Goal: Information Seeking & Learning: Learn about a topic

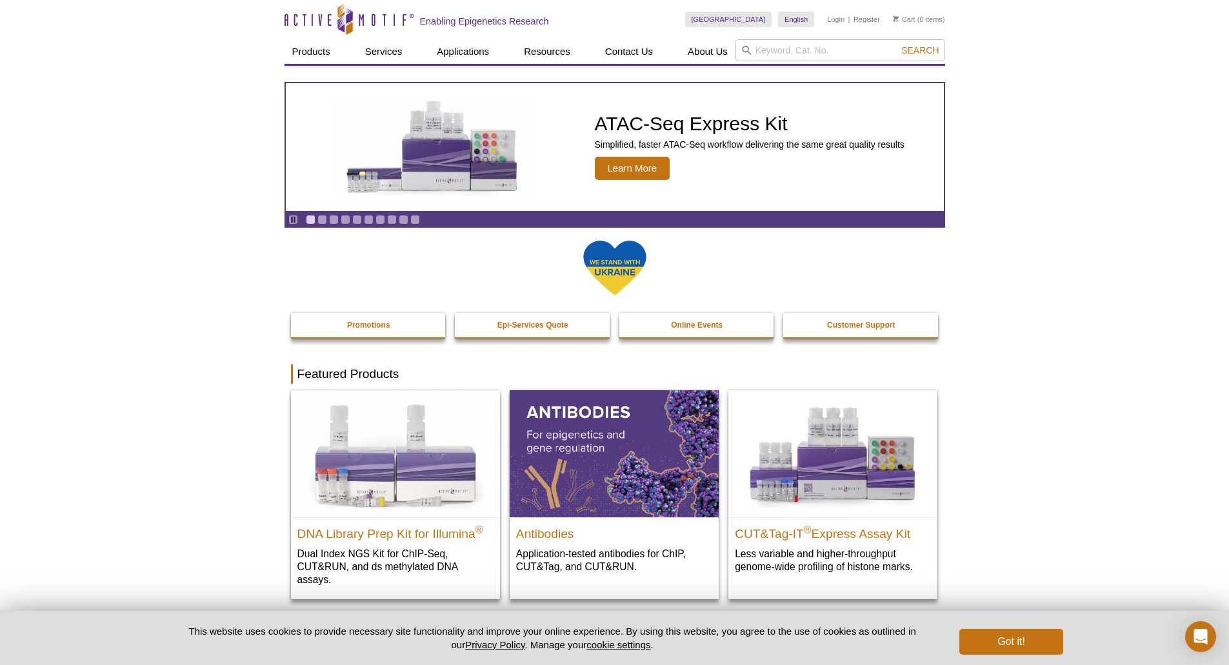
drag, startPoint x: 1036, startPoint y: 108, endPoint x: 830, endPoint y: 90, distance: 207.3
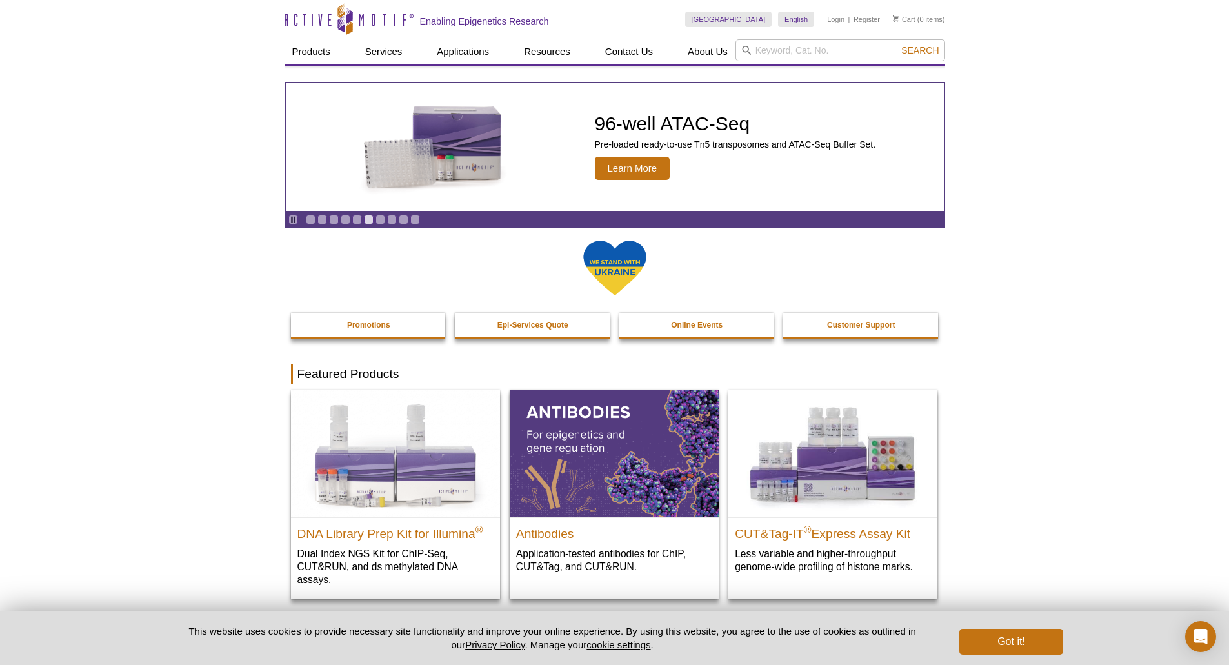
drag, startPoint x: 487, startPoint y: 520, endPoint x: 115, endPoint y: 452, distance: 378.4
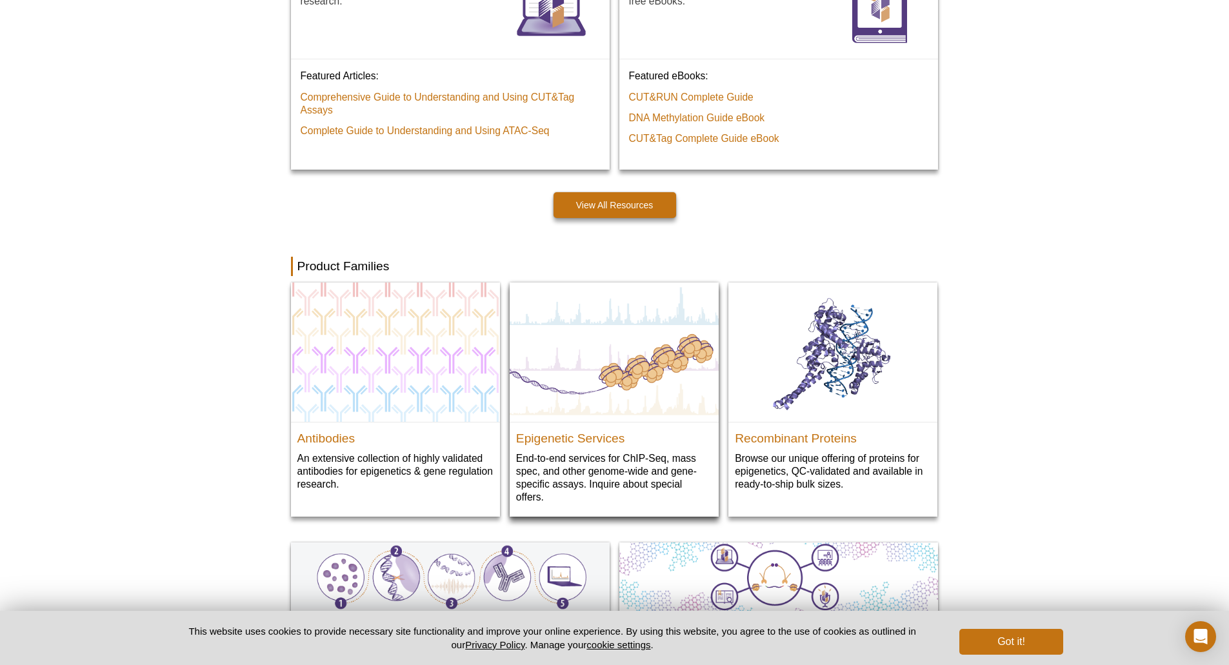
scroll to position [1097, 0]
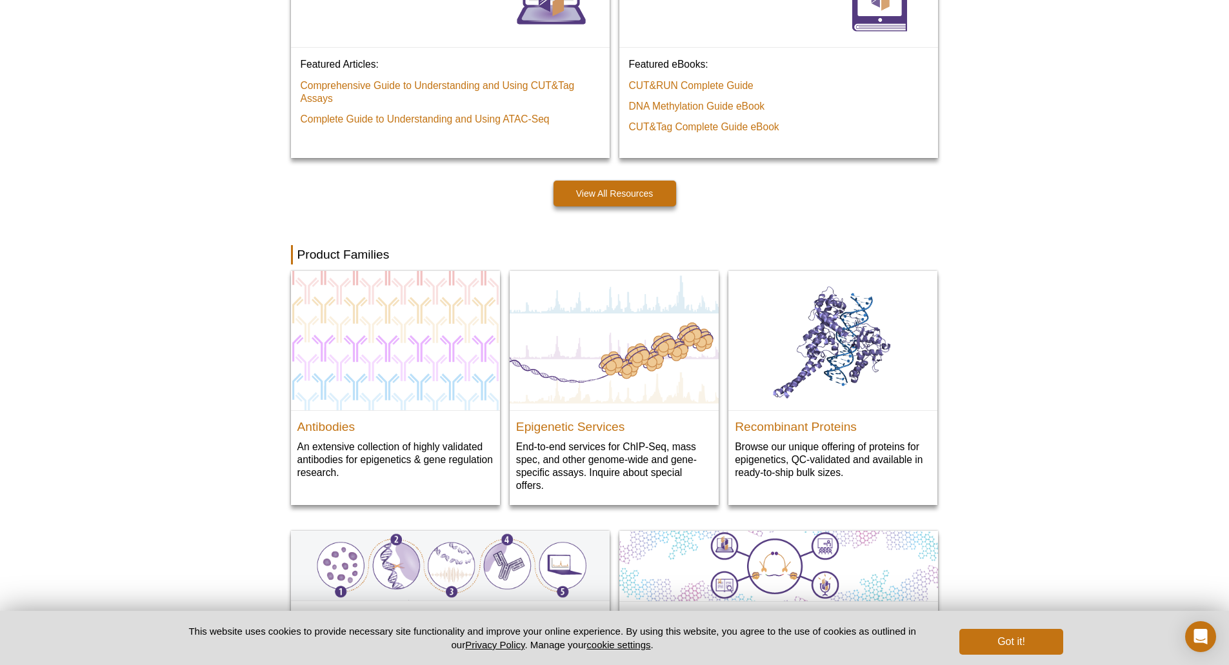
click at [176, 504] on div "Active Motif Logo Enabling Epigenetics Research 0 Search Skip to content Active…" at bounding box center [614, 121] width 1229 height 2436
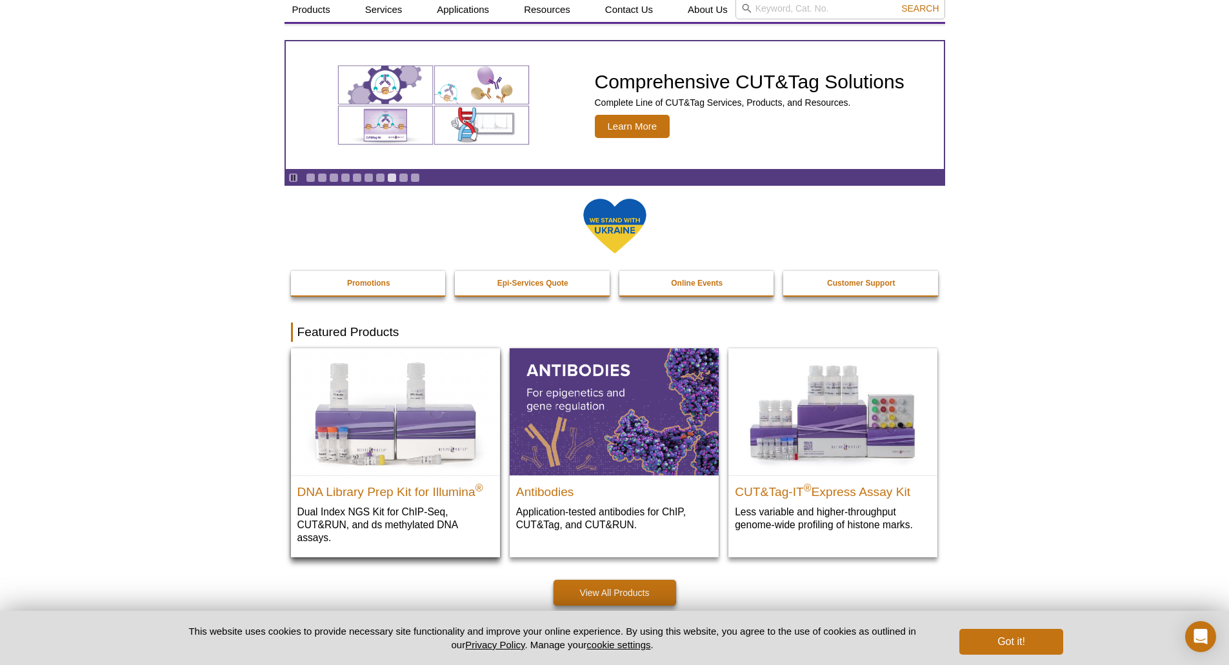
scroll to position [65, 0]
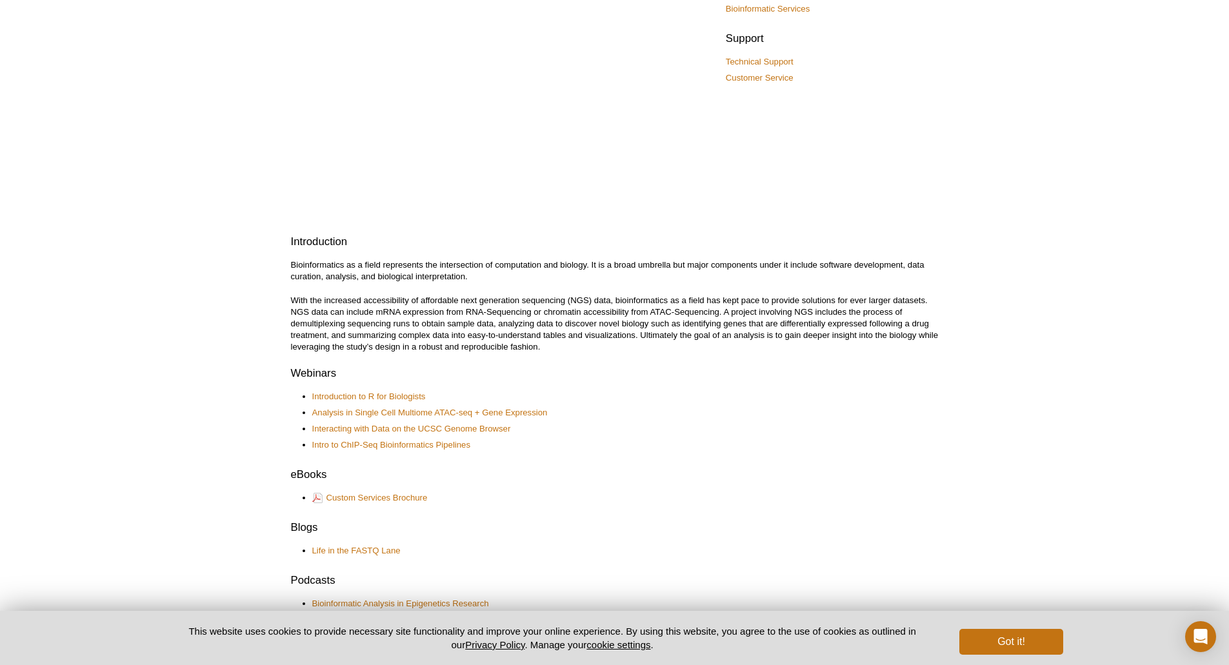
scroll to position [129, 0]
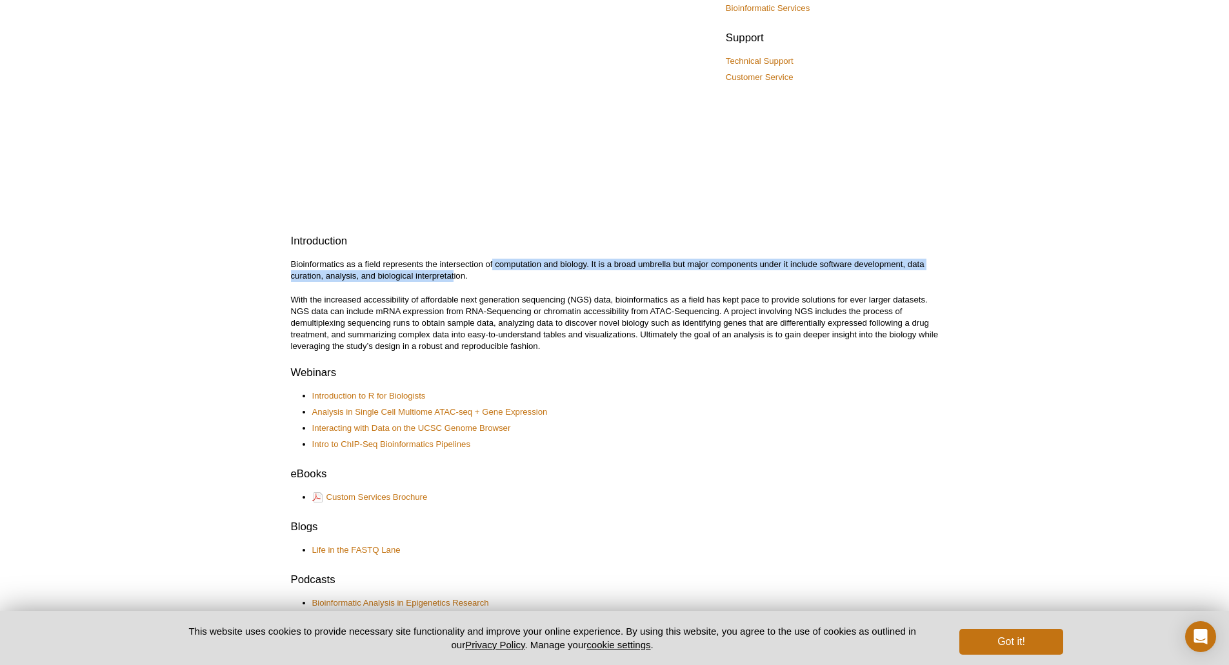
drag, startPoint x: 494, startPoint y: 265, endPoint x: 453, endPoint y: 270, distance: 41.0
click at [453, 270] on p "Bioinformatics as a field represents the intersection of computation and biolog…" at bounding box center [615, 270] width 648 height 23
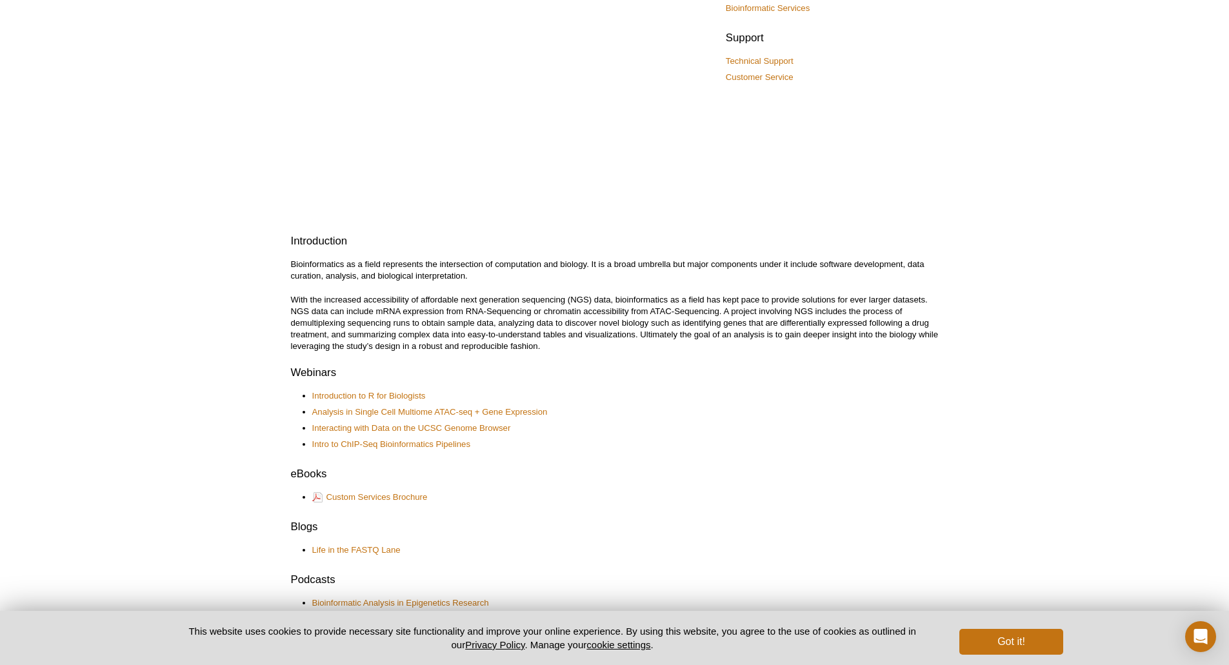
click at [483, 268] on p "Bioinformatics as a field represents the intersection of computation and biolog…" at bounding box center [615, 270] width 648 height 23
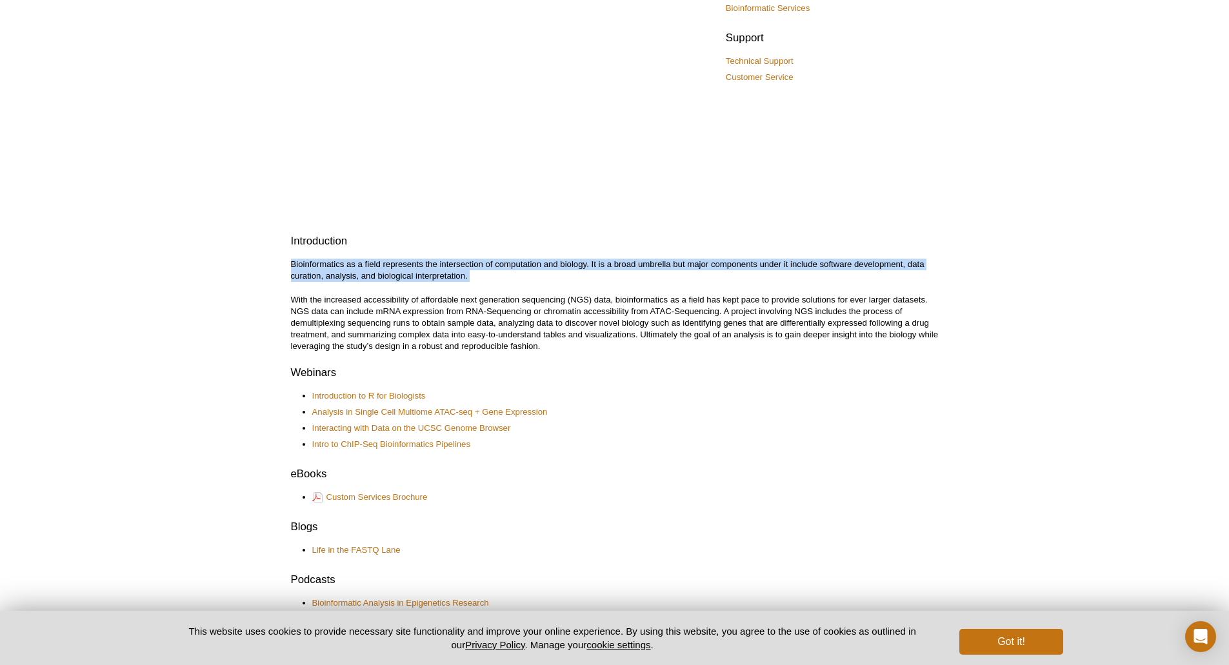
click at [483, 268] on p "Bioinformatics as a field represents the intersection of computation and biolog…" at bounding box center [615, 270] width 648 height 23
click at [482, 266] on p "Bioinformatics as a field represents the intersection of computation and biolog…" at bounding box center [615, 270] width 648 height 23
click at [476, 276] on p "Bioinformatics as a field represents the intersection of computation and biolog…" at bounding box center [615, 270] width 648 height 23
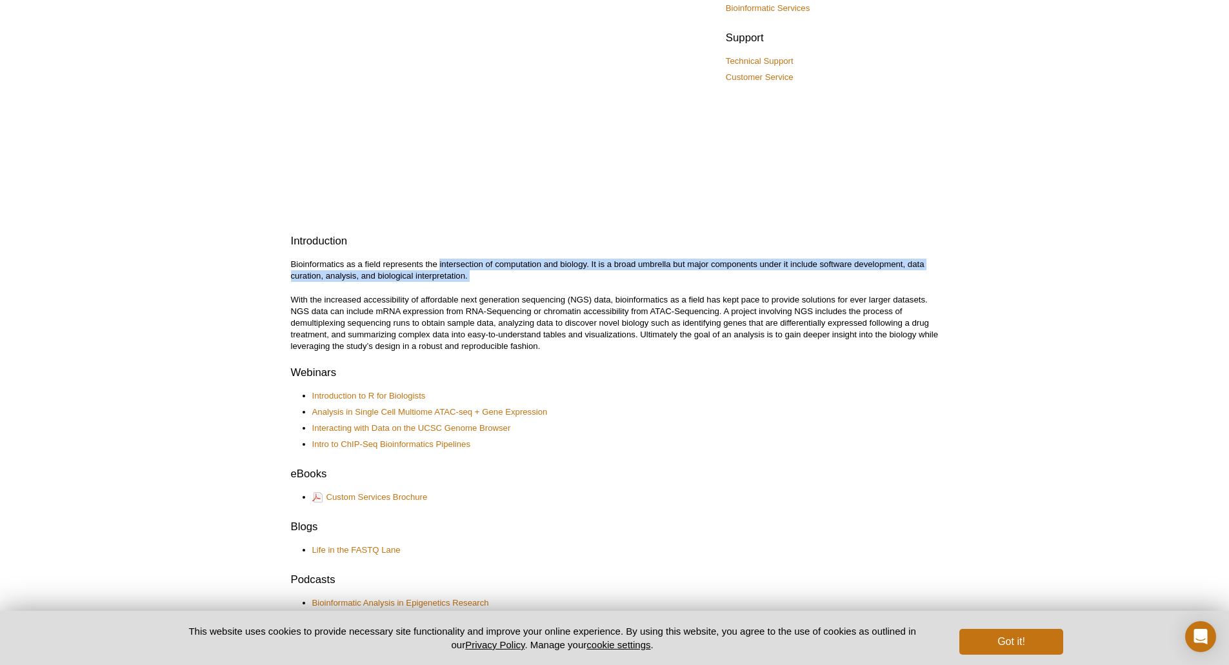
drag, startPoint x: 476, startPoint y: 276, endPoint x: 471, endPoint y: 265, distance: 11.9
click at [471, 265] on p "Bioinformatics as a field represents the intersection of computation and biolog…" at bounding box center [615, 270] width 648 height 23
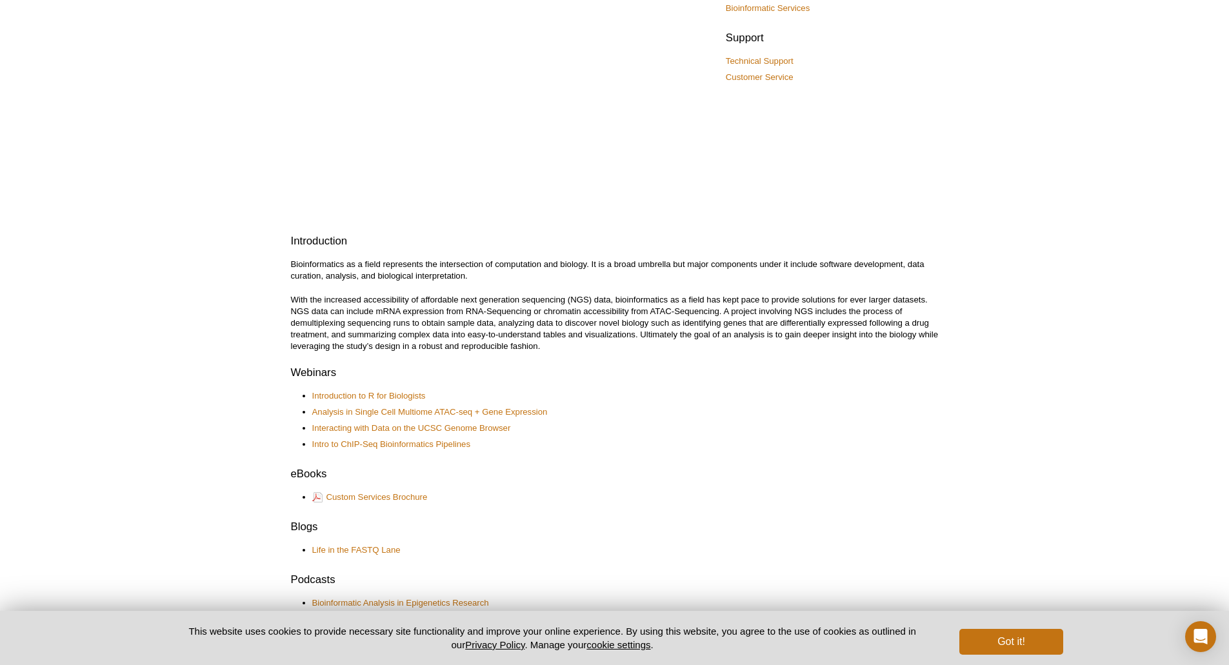
click at [610, 352] on p "With the increased accessibility of affordable next generation sequencing (NGS)…" at bounding box center [615, 323] width 648 height 58
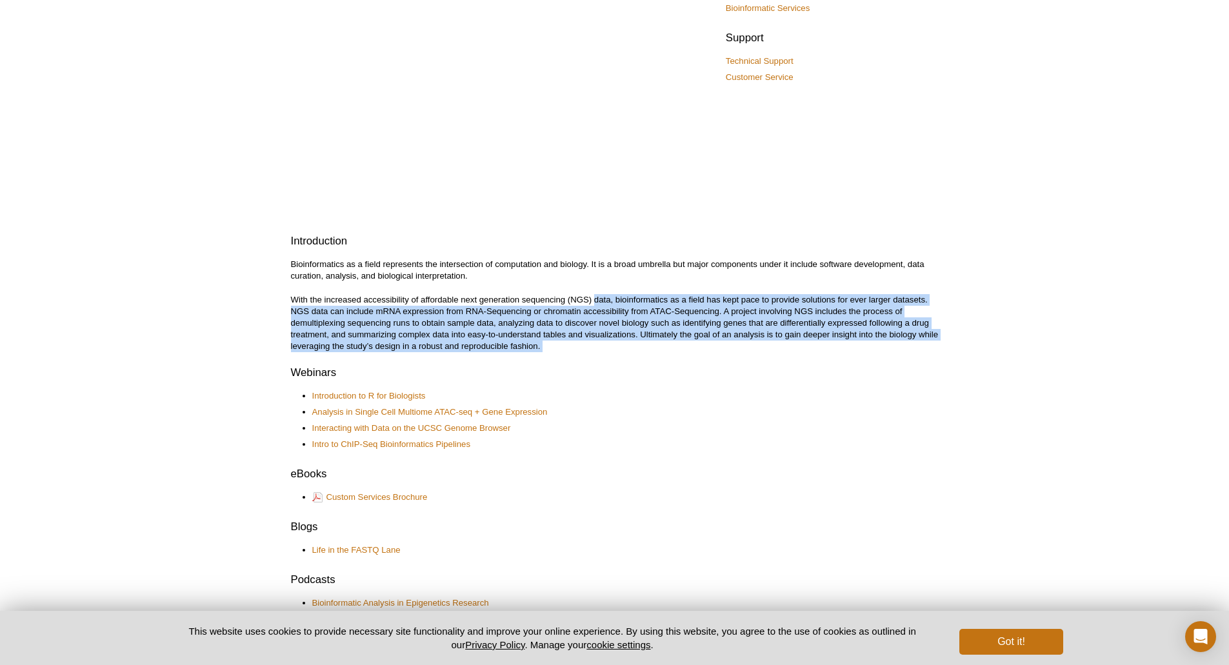
drag, startPoint x: 610, startPoint y: 352, endPoint x: 595, endPoint y: 301, distance: 52.7
click at [595, 301] on p "With the increased accessibility of affordable next generation sequencing (NGS)…" at bounding box center [615, 323] width 648 height 58
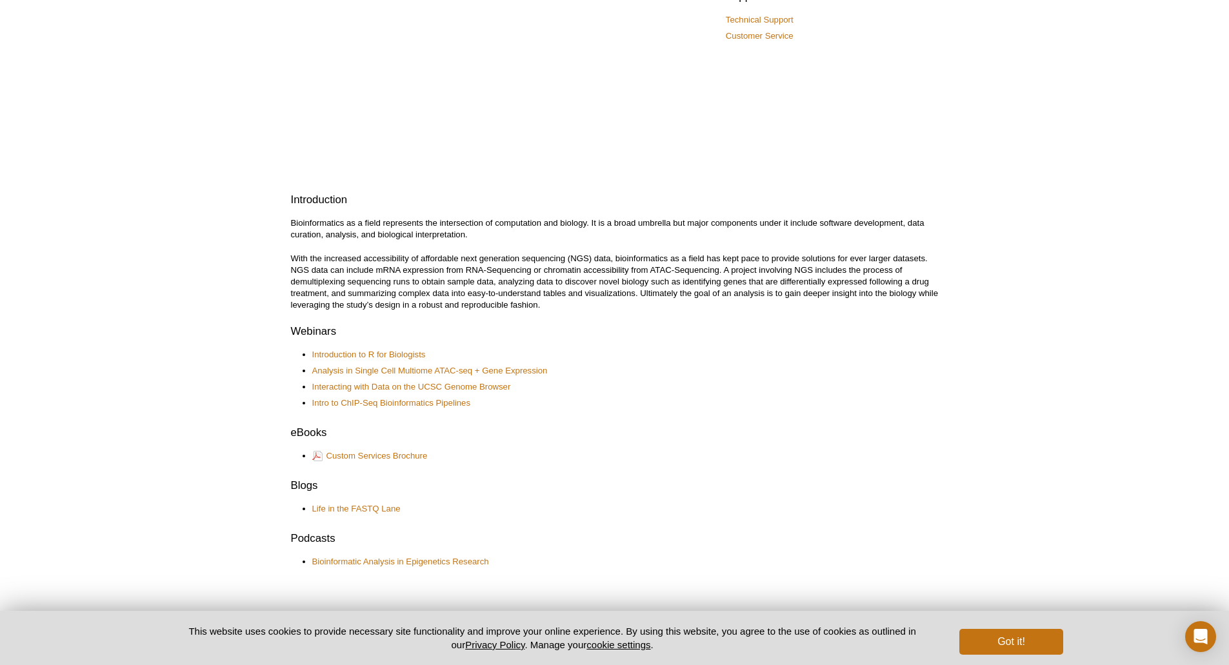
scroll to position [194, 0]
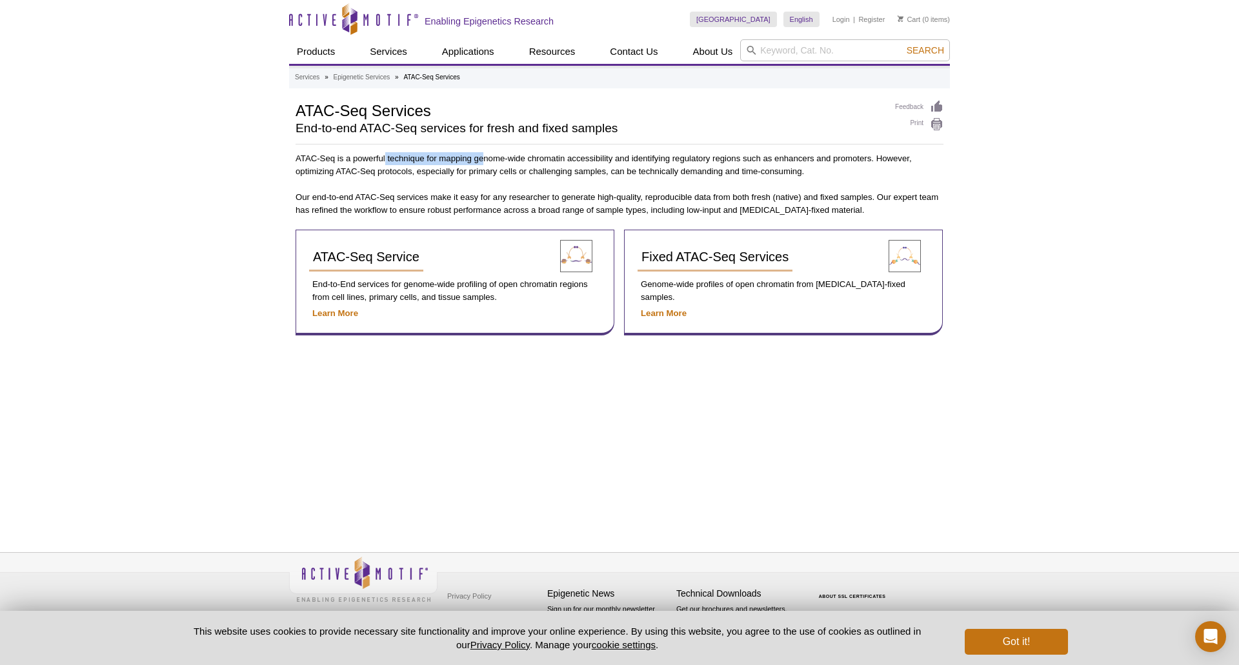
drag, startPoint x: 417, startPoint y: 160, endPoint x: 517, endPoint y: 166, distance: 100.2
click at [501, 165] on p "ATAC-Seq is a powerful technique for mapping genome-wide chromatin accessibilit…" at bounding box center [620, 165] width 648 height 26
click at [553, 166] on p "ATAC-Seq is a powerful technique for mapping genome-wide chromatin accessibilit…" at bounding box center [620, 165] width 648 height 26
click at [554, 163] on p "ATAC-Seq is a powerful technique for mapping genome-wide chromatin accessibilit…" at bounding box center [620, 165] width 648 height 26
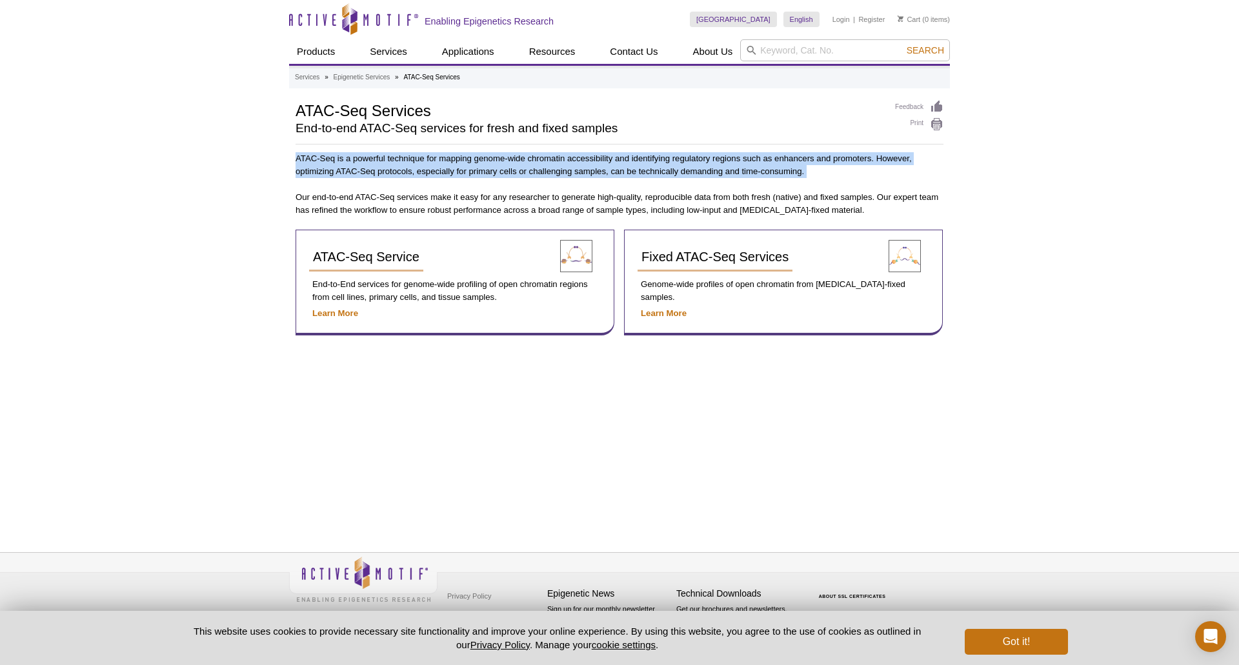
drag, startPoint x: 554, startPoint y: 163, endPoint x: 585, endPoint y: 151, distance: 33.7
click at [554, 163] on p "ATAC-Seq is a powerful technique for mapping genome-wide chromatin accessibilit…" at bounding box center [620, 165] width 648 height 26
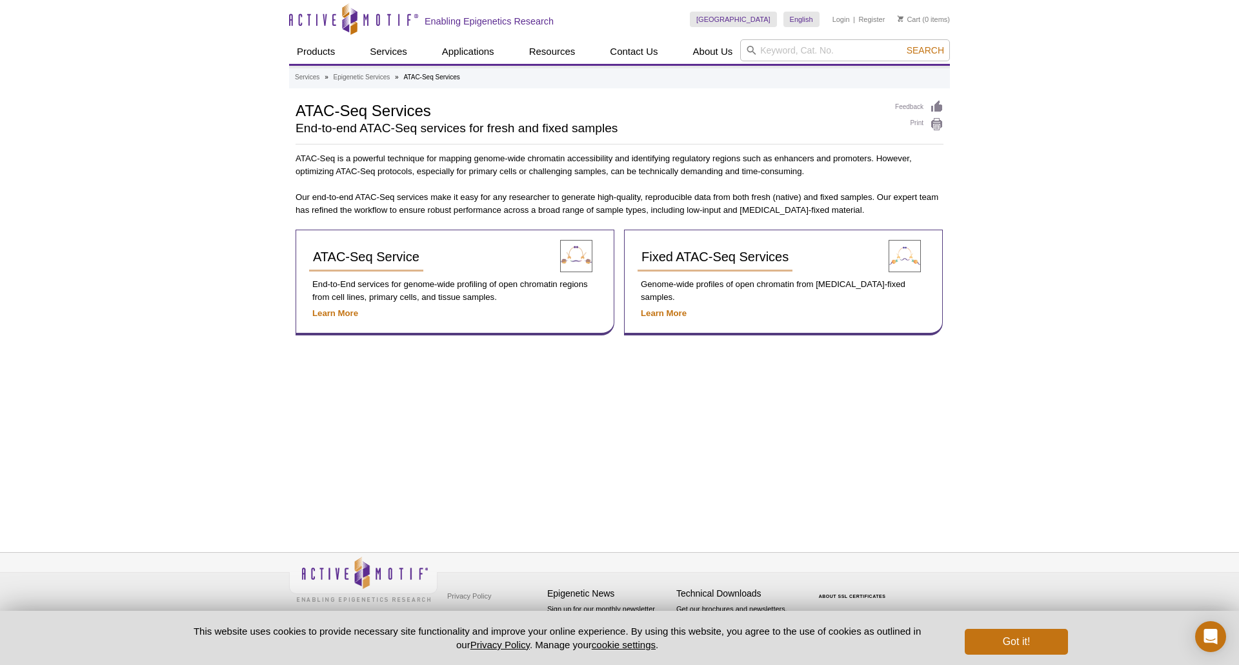
click at [550, 216] on p "Our end-to-end ATAC-Seq services make it easy for any researcher to generate hi…" at bounding box center [620, 204] width 648 height 26
click at [550, 214] on p "Our end-to-end ATAC-Seq services make it easy for any researcher to generate hi…" at bounding box center [620, 204] width 648 height 26
click at [549, 214] on p "Our end-to-end ATAC-Seq services make it easy for any researcher to generate hi…" at bounding box center [620, 204] width 648 height 26
click at [561, 205] on p "Our end-to-end ATAC-Seq services make it easy for any researcher to generate hi…" at bounding box center [620, 204] width 648 height 26
drag, startPoint x: 441, startPoint y: 164, endPoint x: 584, endPoint y: 165, distance: 143.2
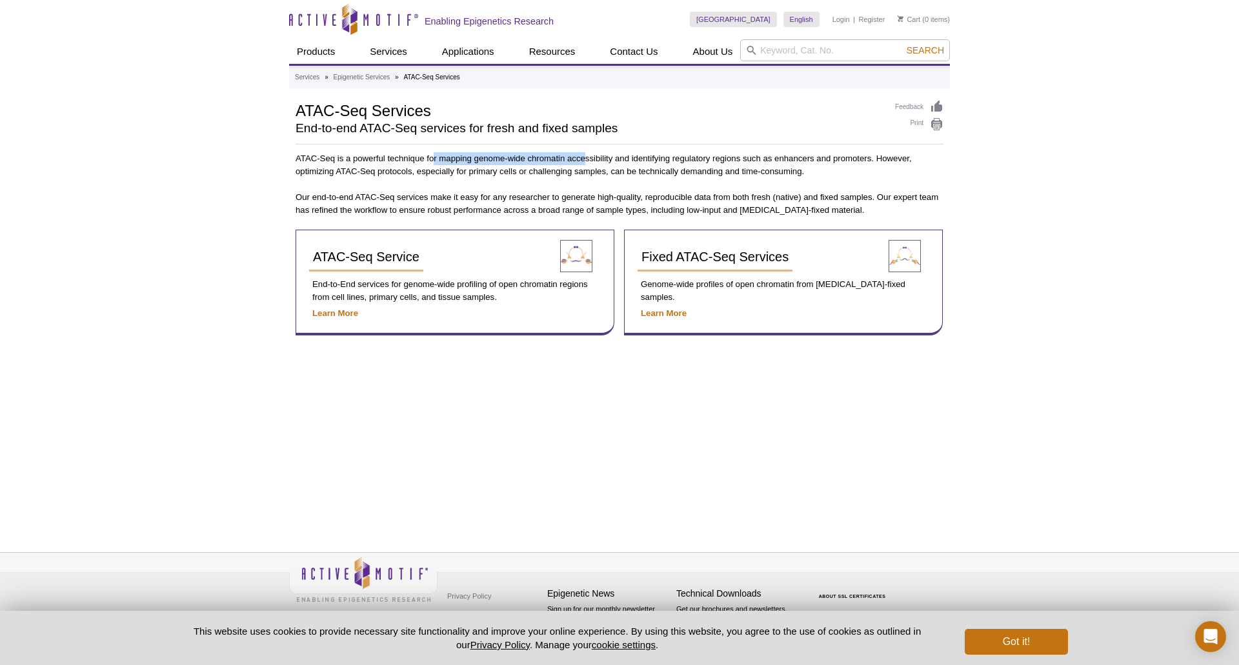
click at [584, 165] on p "ATAC-Seq is a powerful technique for mapping genome-wide chromatin accessibilit…" at bounding box center [620, 165] width 648 height 26
click at [585, 164] on p "ATAC-Seq is a powerful technique for mapping genome-wide chromatin accessibilit…" at bounding box center [620, 165] width 648 height 26
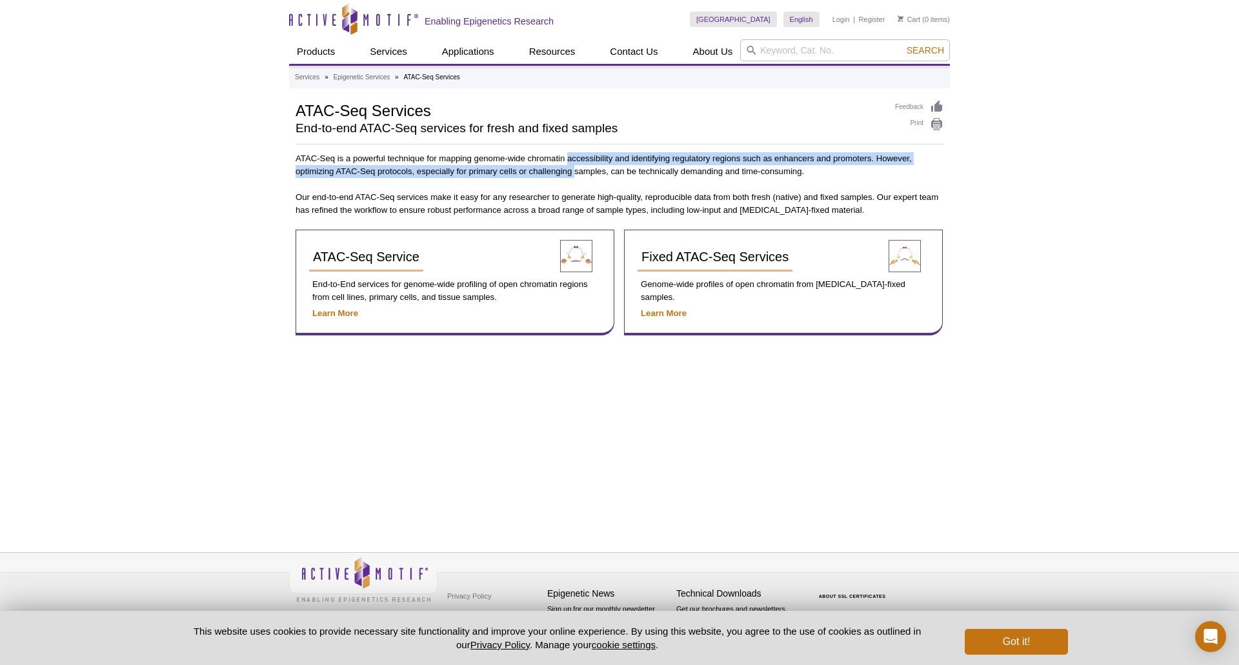
drag, startPoint x: 585, startPoint y: 164, endPoint x: 573, endPoint y: 174, distance: 16.0
click at [573, 174] on p "ATAC-Seq is a powerful technique for mapping genome-wide chromatin accessibilit…" at bounding box center [620, 165] width 648 height 26
drag, startPoint x: 573, startPoint y: 174, endPoint x: 585, endPoint y: 158, distance: 20.3
click at [585, 158] on p "ATAC-Seq is a powerful technique for mapping genome-wide chromatin accessibilit…" at bounding box center [620, 165] width 648 height 26
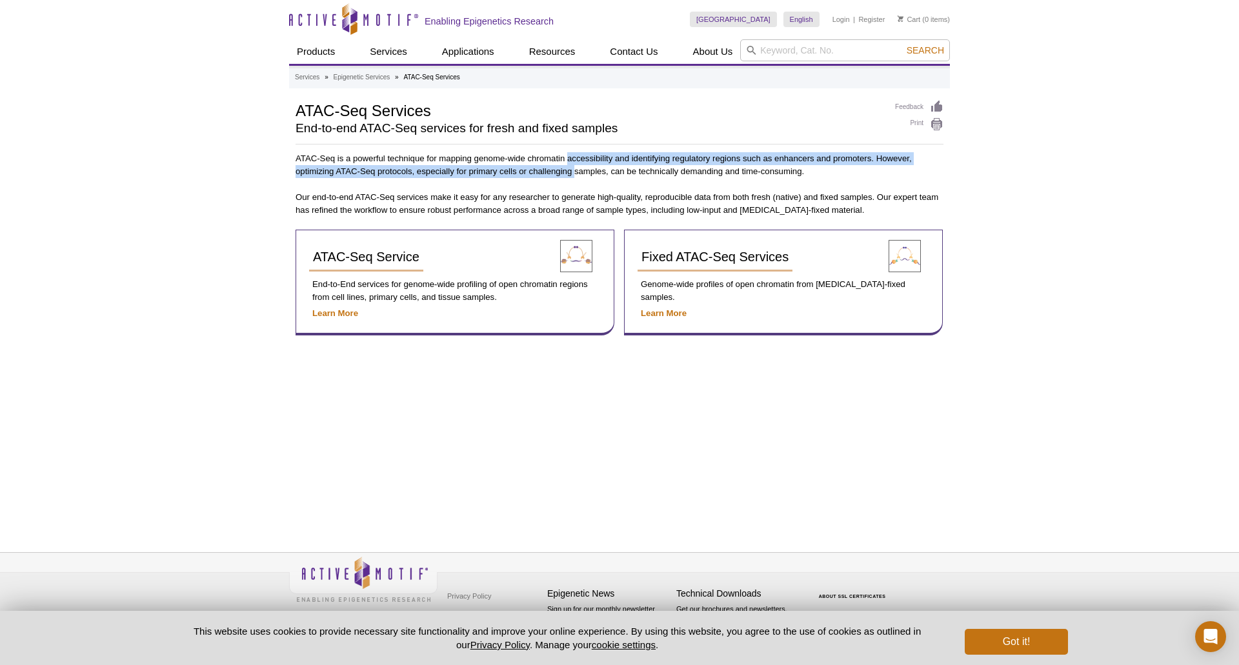
click at [585, 158] on p "ATAC-Seq is a powerful technique for mapping genome-wide chromatin accessibilit…" at bounding box center [620, 165] width 648 height 26
drag, startPoint x: 585, startPoint y: 158, endPoint x: 568, endPoint y: 175, distance: 24.2
click at [568, 175] on p "ATAC-Seq is a powerful technique for mapping genome-wide chromatin accessibilit…" at bounding box center [620, 165] width 648 height 26
drag, startPoint x: 568, startPoint y: 175, endPoint x: 567, endPoint y: 164, distance: 11.0
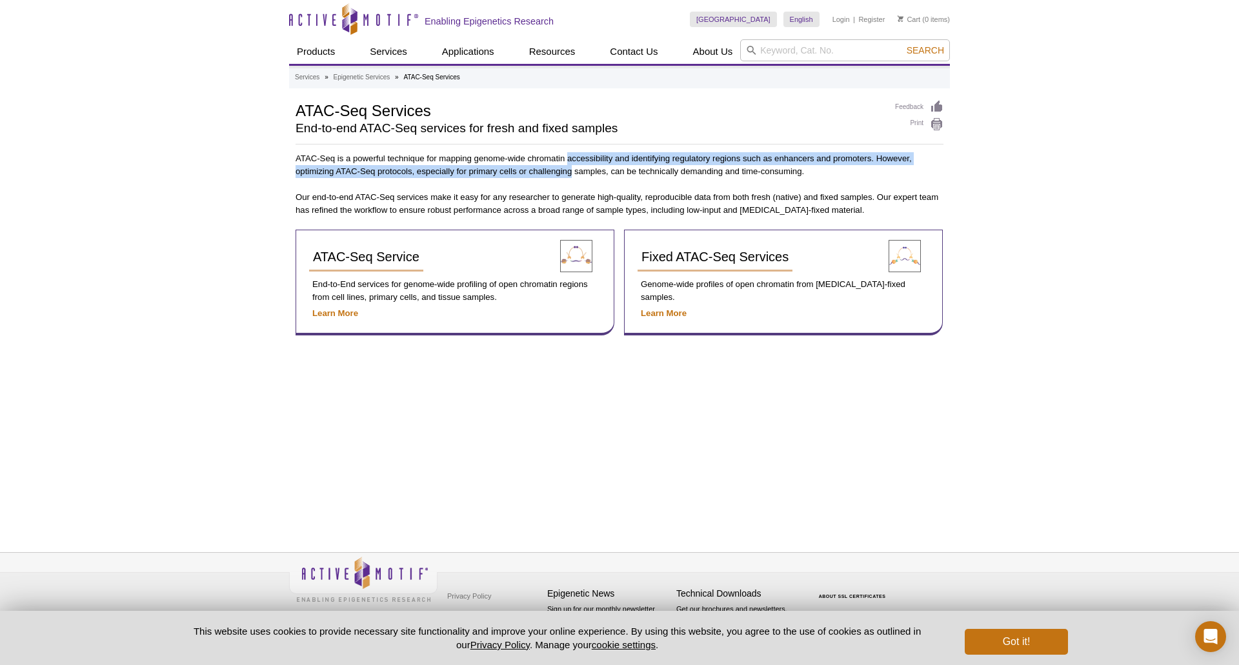
click at [567, 164] on p "ATAC-Seq is a powerful technique for mapping genome-wide chromatin accessibilit…" at bounding box center [620, 165] width 648 height 26
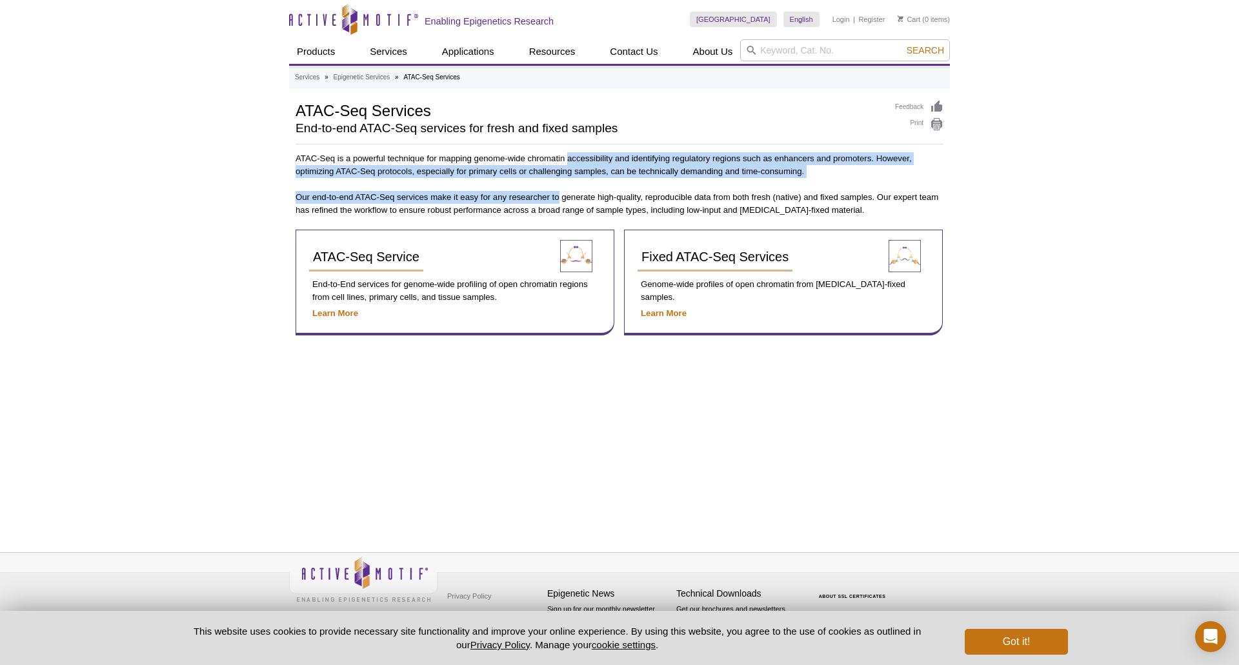
drag, startPoint x: 567, startPoint y: 164, endPoint x: 553, endPoint y: 181, distance: 22.5
click at [553, 181] on div "ATAC-Seq is a powerful technique for mapping genome-wide chromatin accessibilit…" at bounding box center [620, 243] width 648 height 183
click at [557, 169] on p "ATAC-Seq is a powerful technique for mapping genome-wide chromatin accessibilit…" at bounding box center [620, 165] width 648 height 26
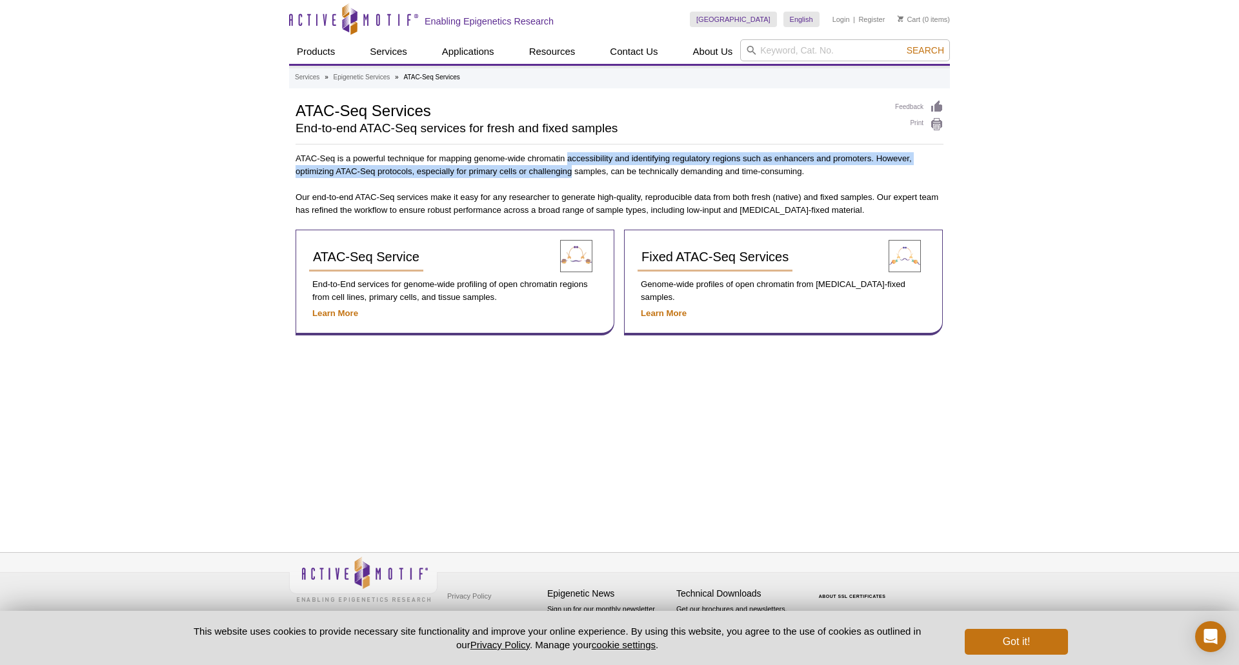
drag, startPoint x: 557, startPoint y: 169, endPoint x: 569, endPoint y: 159, distance: 15.1
click at [569, 159] on p "ATAC-Seq is a powerful technique for mapping genome-wide chromatin accessibilit…" at bounding box center [620, 165] width 648 height 26
click at [572, 159] on p "ATAC-Seq is a powerful technique for mapping genome-wide chromatin accessibilit…" at bounding box center [620, 165] width 648 height 26
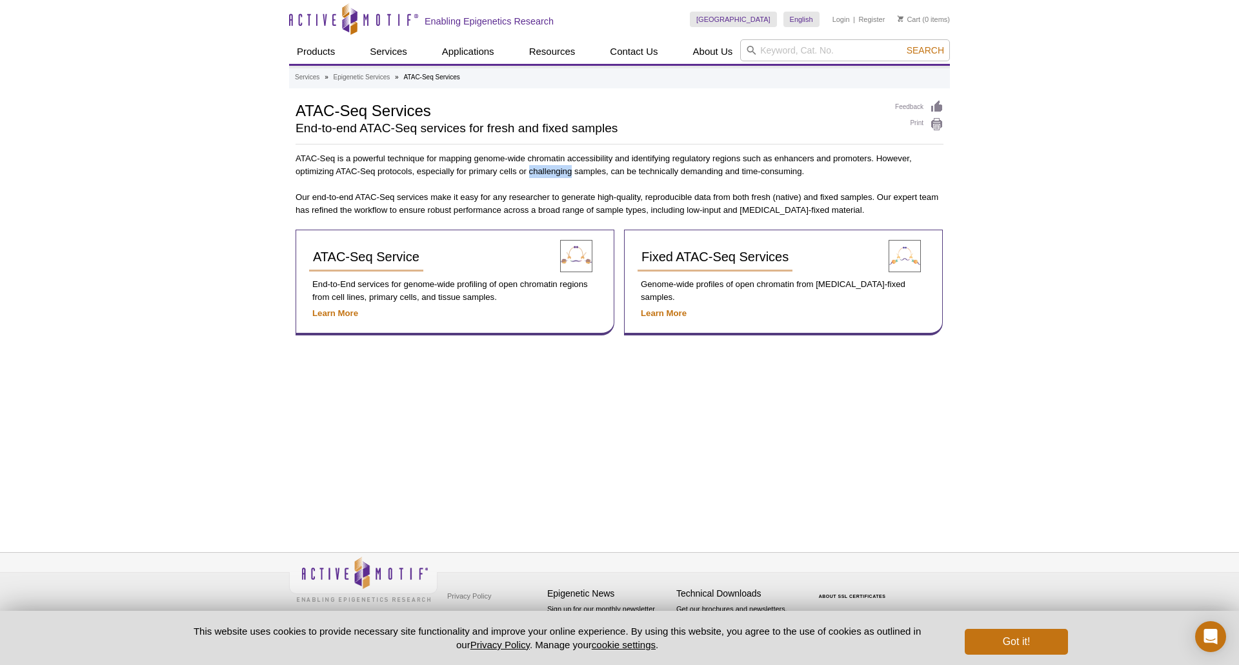
drag, startPoint x: 572, startPoint y: 159, endPoint x: 564, endPoint y: 168, distance: 11.9
click at [565, 169] on p "ATAC-Seq is a powerful technique for mapping genome-wide chromatin accessibilit…" at bounding box center [620, 165] width 648 height 26
drag, startPoint x: 563, startPoint y: 168, endPoint x: 493, endPoint y: 177, distance: 70.8
click at [492, 180] on div "ATAC-Seq is a powerful technique for mapping genome-wide chromatin accessibilit…" at bounding box center [620, 243] width 648 height 183
click at [554, 197] on p "Our end-to-end ATAC-Seq services make it easy for any researcher to generate hi…" at bounding box center [620, 204] width 648 height 26
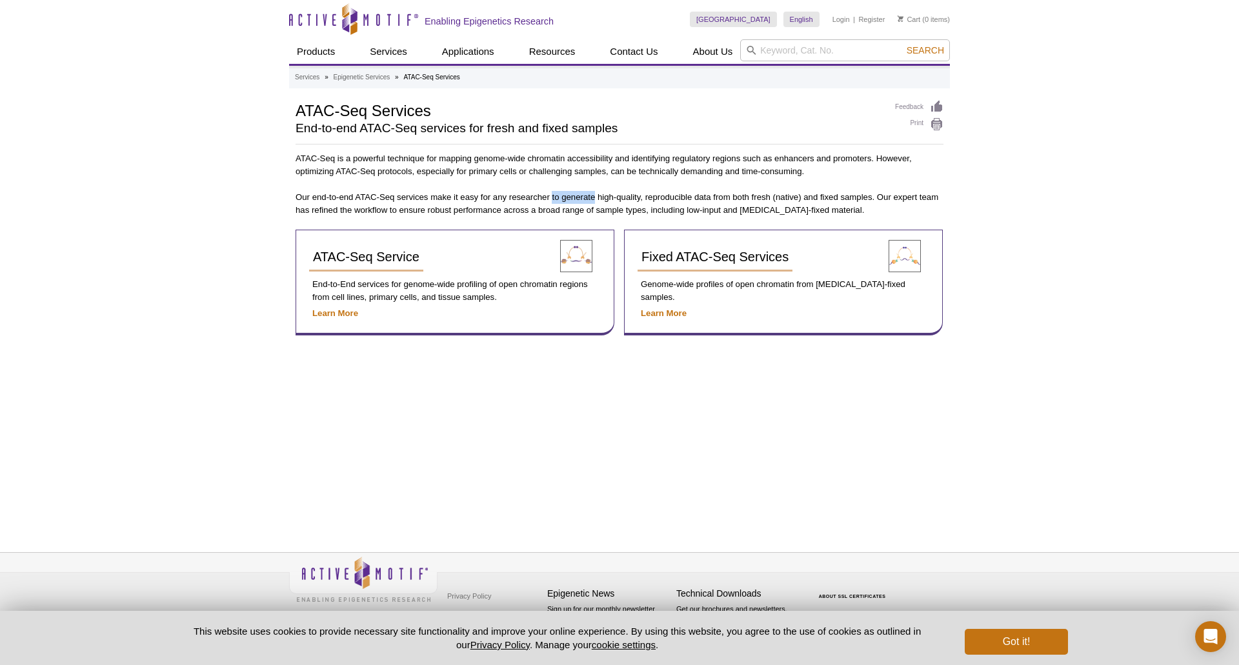
drag, startPoint x: 554, startPoint y: 197, endPoint x: 581, endPoint y: 194, distance: 27.3
click at [581, 194] on p "Our end-to-end ATAC-Seq services make it easy for any researcher to generate hi…" at bounding box center [620, 204] width 648 height 26
click at [579, 194] on p "Our end-to-end ATAC-Seq services make it easy for any researcher to generate hi…" at bounding box center [620, 204] width 648 height 26
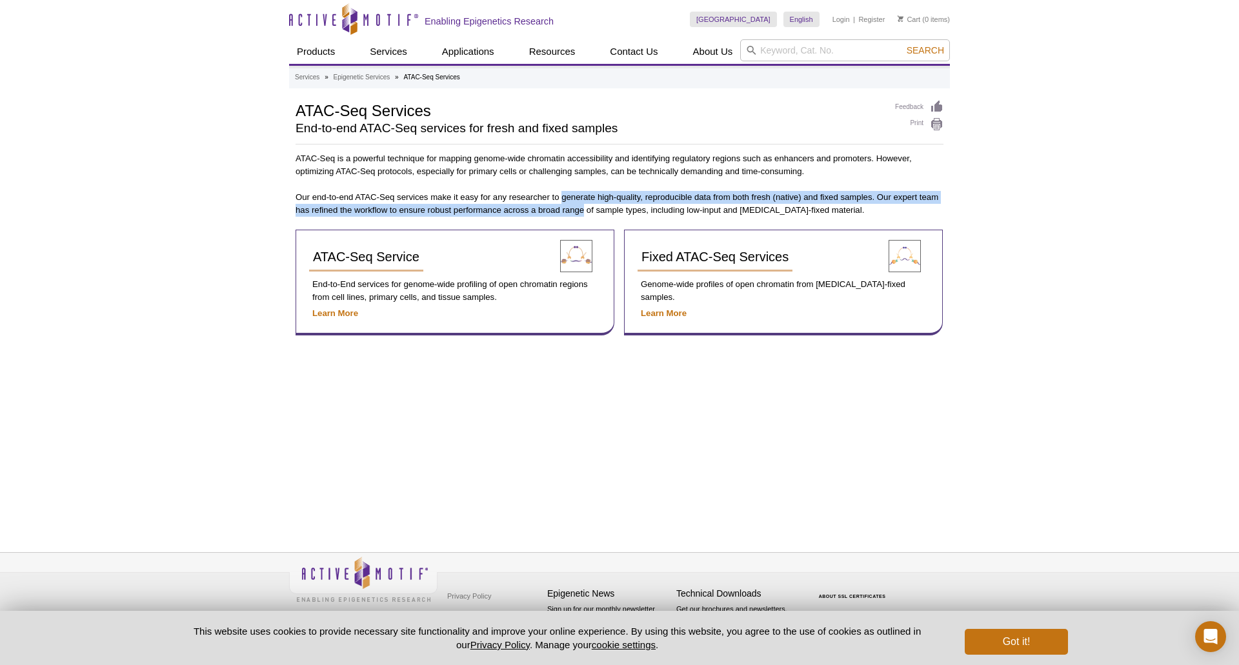
drag, startPoint x: 579, startPoint y: 194, endPoint x: 571, endPoint y: 206, distance: 14.9
click at [571, 206] on p "Our end-to-end ATAC-Seq services make it easy for any researcher to generate hi…" at bounding box center [620, 204] width 648 height 26
drag, startPoint x: 571, startPoint y: 206, endPoint x: 597, endPoint y: 190, distance: 30.4
click at [597, 190] on div "ATAC-Seq is a powerful technique for mapping genome-wide chromatin accessibilit…" at bounding box center [620, 243] width 648 height 183
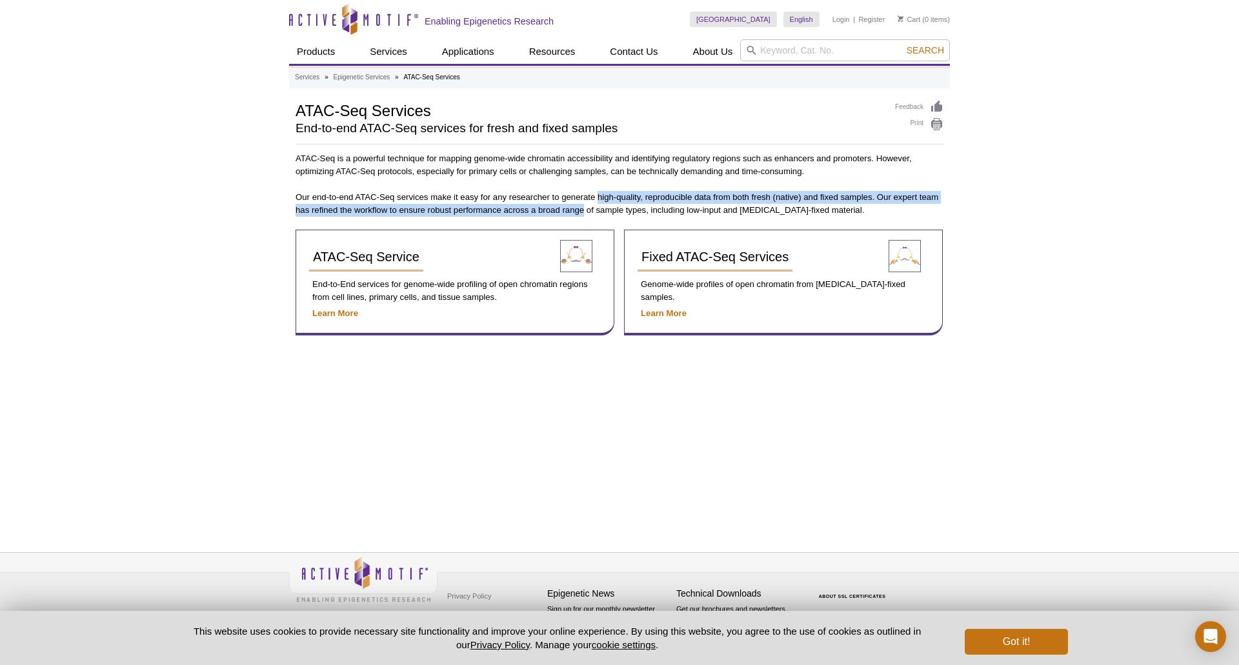
click at [597, 190] on div "ATAC-Seq is a powerful technique for mapping genome-wide chromatin accessibilit…" at bounding box center [620, 243] width 648 height 183
drag, startPoint x: 597, startPoint y: 190, endPoint x: 577, endPoint y: 208, distance: 26.9
click at [577, 208] on div "ATAC-Seq is a powerful technique for mapping genome-wide chromatin accessibilit…" at bounding box center [620, 243] width 648 height 183
click at [578, 208] on p "Our end-to-end ATAC-Seq services make it easy for any researcher to generate hi…" at bounding box center [620, 204] width 648 height 26
click at [347, 310] on strong "Learn More" at bounding box center [335, 313] width 46 height 10
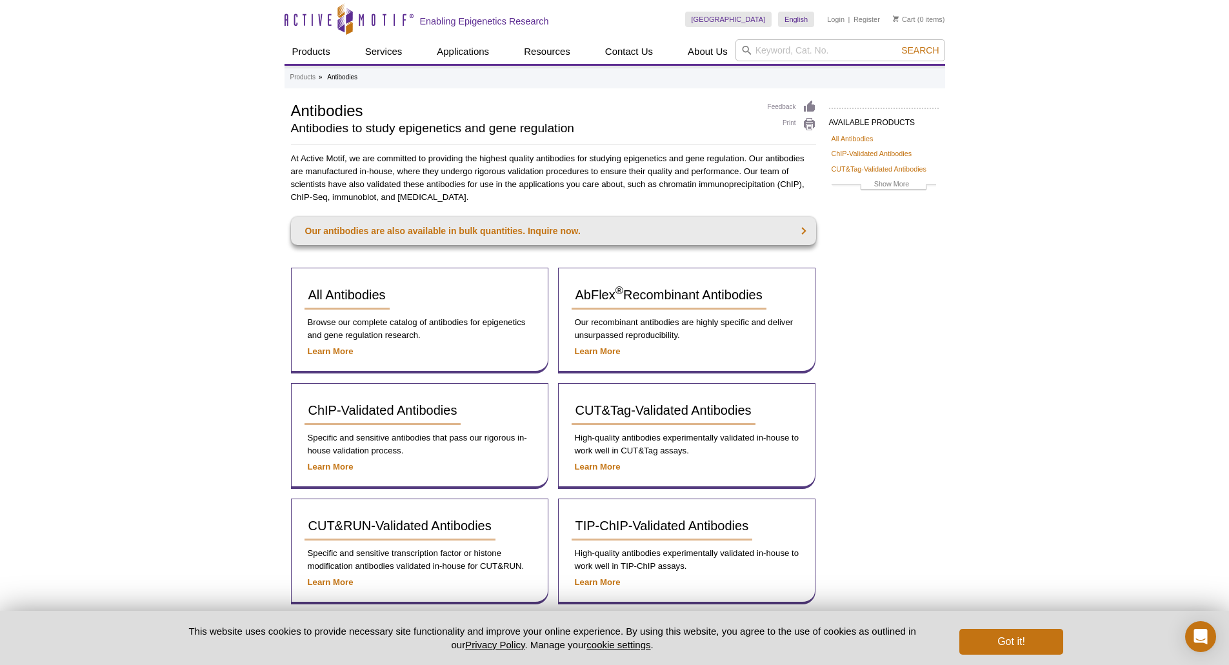
click at [399, 159] on p "At Active Motif, we are committed to providing the highest quality antibodies f…" at bounding box center [553, 178] width 525 height 52
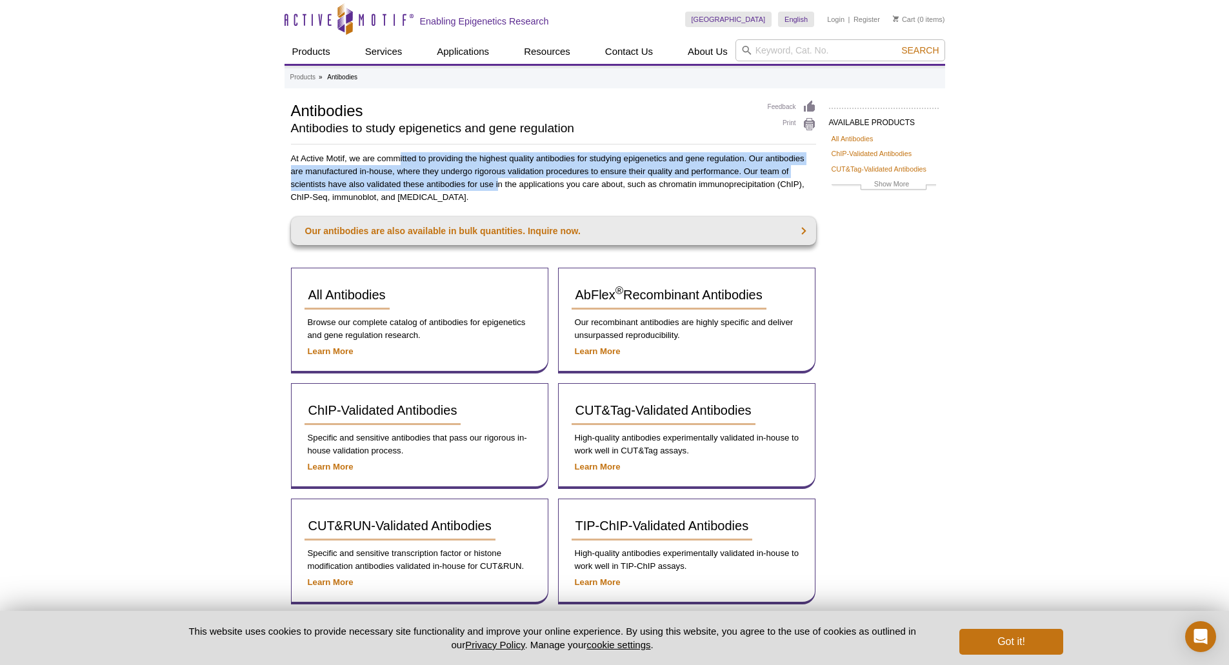
drag, startPoint x: 402, startPoint y: 156, endPoint x: 499, endPoint y: 192, distance: 103.3
click at [499, 192] on p "At Active Motif, we are committed to providing the highest quality antibodies f…" at bounding box center [553, 178] width 525 height 52
click at [495, 194] on p "At Active Motif, we are committed to providing the highest quality antibodies f…" at bounding box center [553, 178] width 525 height 52
click at [493, 190] on p "At Active Motif, we are committed to providing the highest quality antibodies f…" at bounding box center [553, 178] width 525 height 52
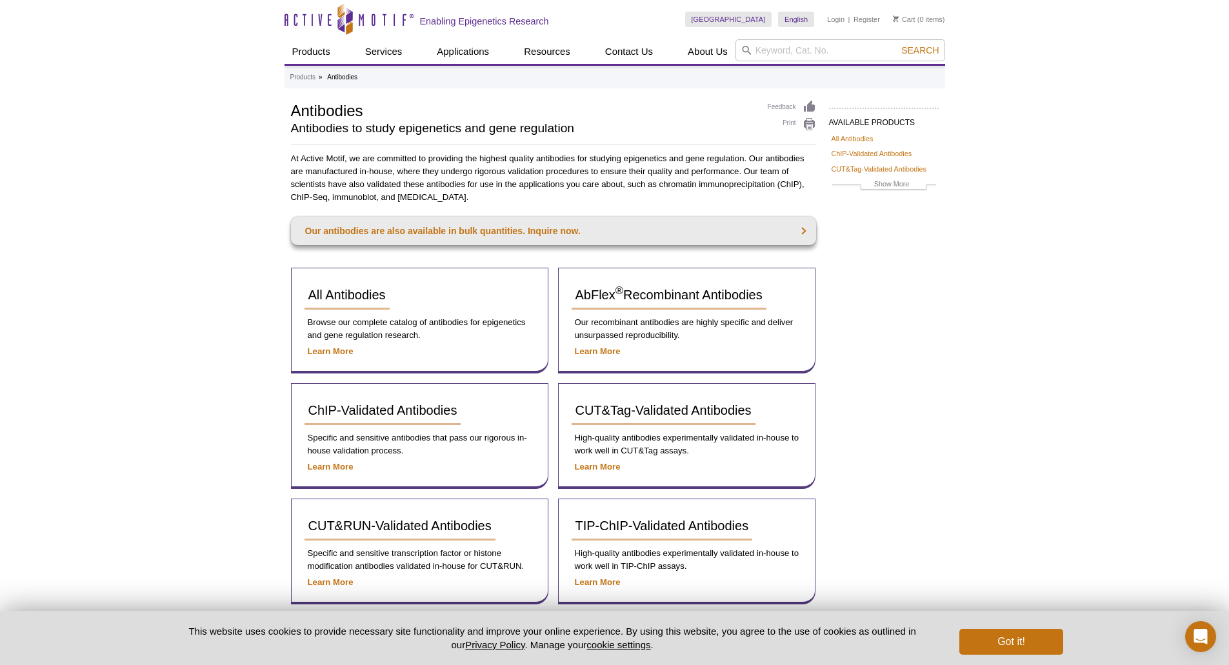
click at [496, 196] on p "At Active Motif, we are committed to providing the highest quality antibodies f…" at bounding box center [553, 178] width 525 height 52
drag, startPoint x: 496, startPoint y: 200, endPoint x: 489, endPoint y: 158, distance: 42.5
click at [489, 158] on p "At Active Motif, we are committed to providing the highest quality antibodies f…" at bounding box center [553, 178] width 525 height 52
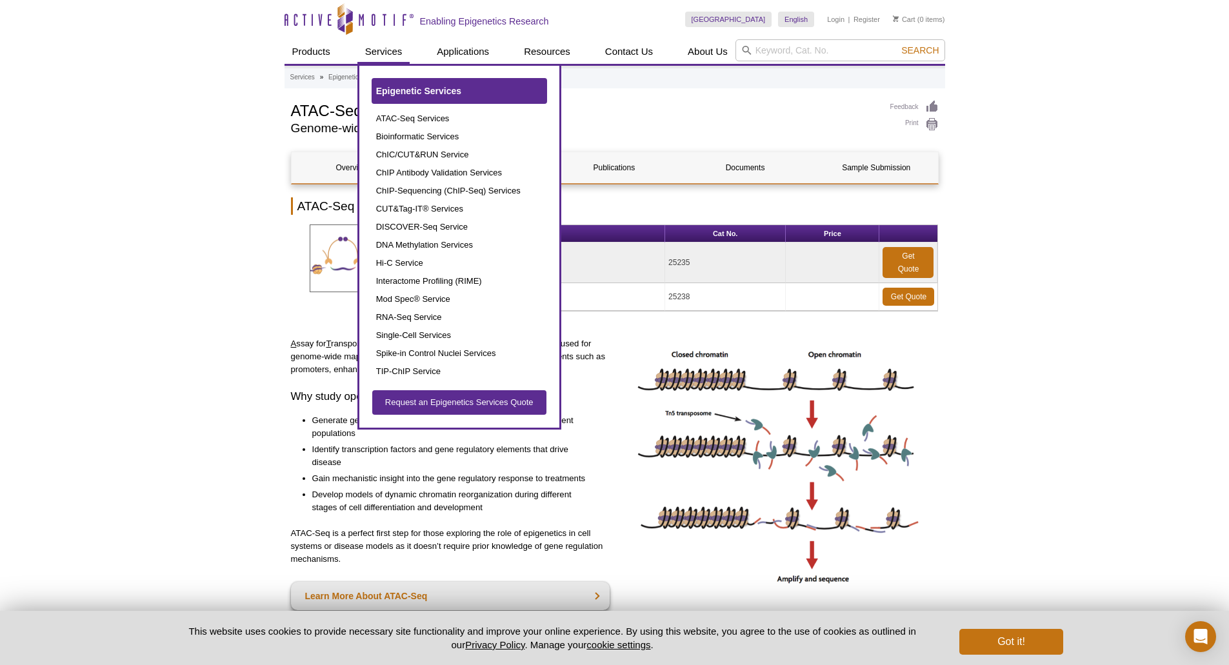
click at [401, 91] on span "Epigenetic Services" at bounding box center [418, 91] width 85 height 10
click at [454, 92] on span "Epigenetic Services" at bounding box center [418, 91] width 85 height 10
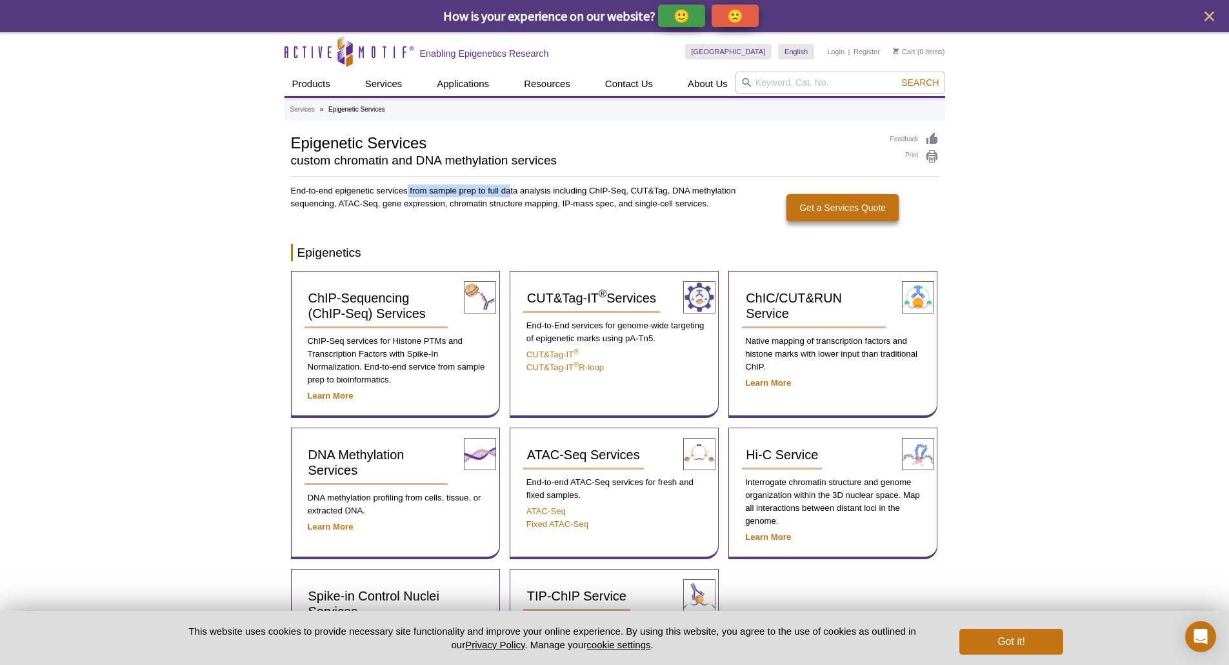
drag, startPoint x: 407, startPoint y: 188, endPoint x: 514, endPoint y: 190, distance: 107.1
click at [510, 190] on p "End-to-end epigenetic services from sample prep to full data analysis including…" at bounding box center [514, 198] width 447 height 26
click at [513, 190] on p "End-to-end epigenetic services from sample prep to full data analysis including…" at bounding box center [514, 198] width 447 height 26
drag, startPoint x: 513, startPoint y: 190, endPoint x: 608, endPoint y: 192, distance: 95.5
click at [610, 192] on p "End-to-end epigenetic services from sample prep to full data analysis including…" at bounding box center [514, 198] width 447 height 26
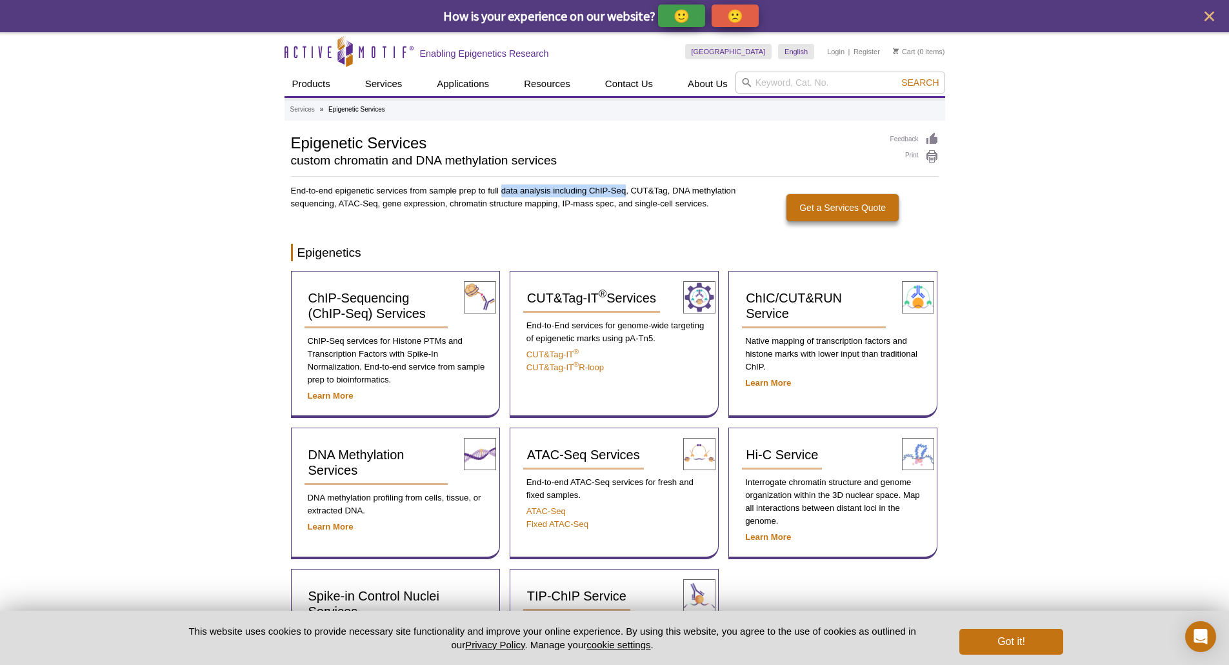
click at [608, 192] on p "End-to-end epigenetic services from sample prep to full data analysis including…" at bounding box center [514, 198] width 447 height 26
drag, startPoint x: 608, startPoint y: 192, endPoint x: 478, endPoint y: 212, distance: 131.9
click at [478, 212] on div "End-to-end epigenetic services from sample prep to full data analysis including…" at bounding box center [514, 210] width 447 height 50
drag, startPoint x: 479, startPoint y: 210, endPoint x: 558, endPoint y: 208, distance: 78.7
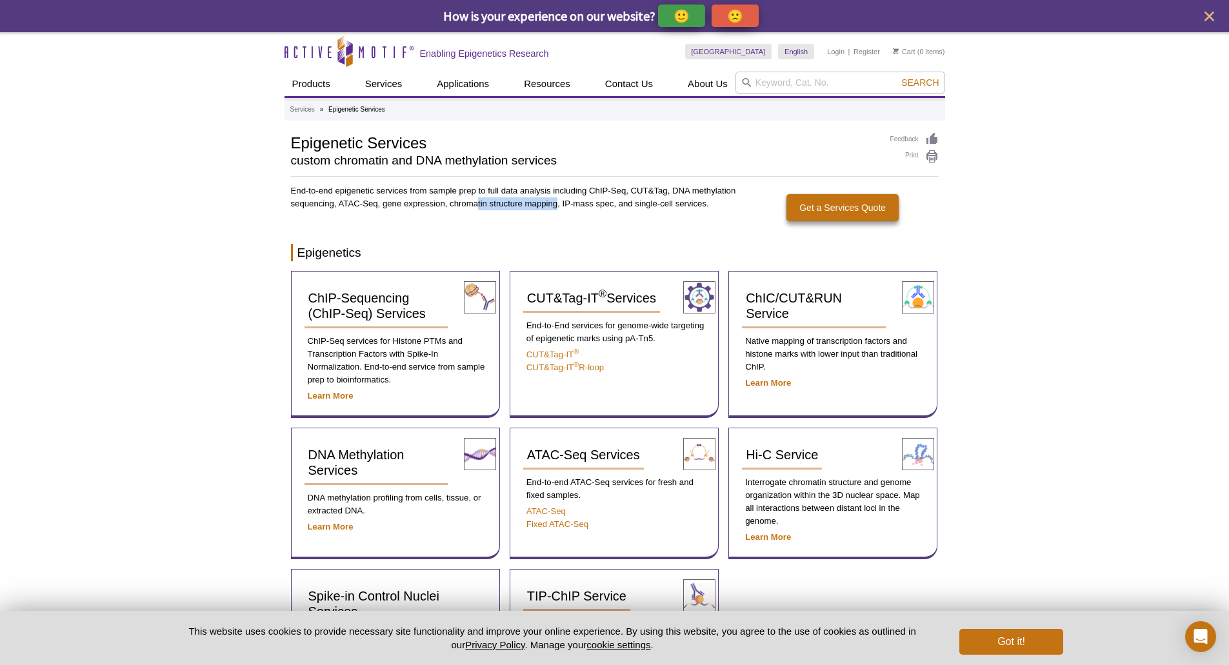
click at [558, 208] on p "End-to-end epigenetic services from sample prep to full data analysis including…" at bounding box center [514, 198] width 447 height 26
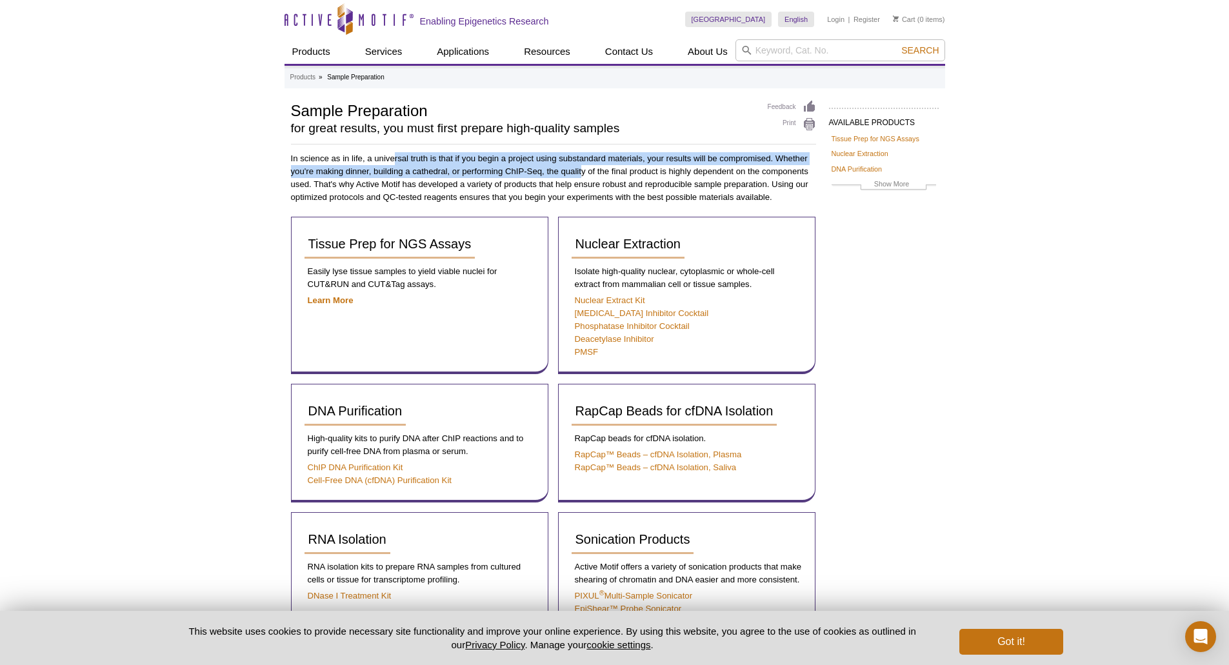
drag, startPoint x: 396, startPoint y: 152, endPoint x: 1195, endPoint y: 70, distance: 803.1
click at [590, 168] on p "In science as in life, a universal truth is that if you begin a project using s…" at bounding box center [553, 178] width 525 height 52
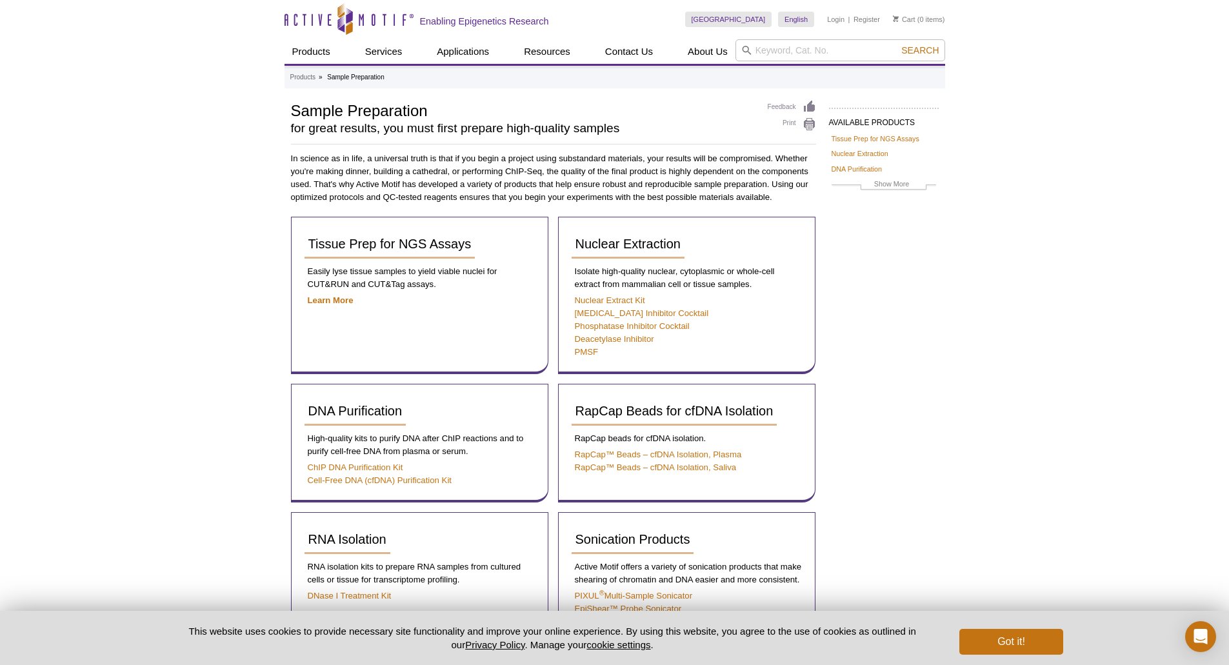
click at [362, 160] on p "In science as in life, a universal truth is that if you begin a project using s…" at bounding box center [553, 178] width 525 height 52
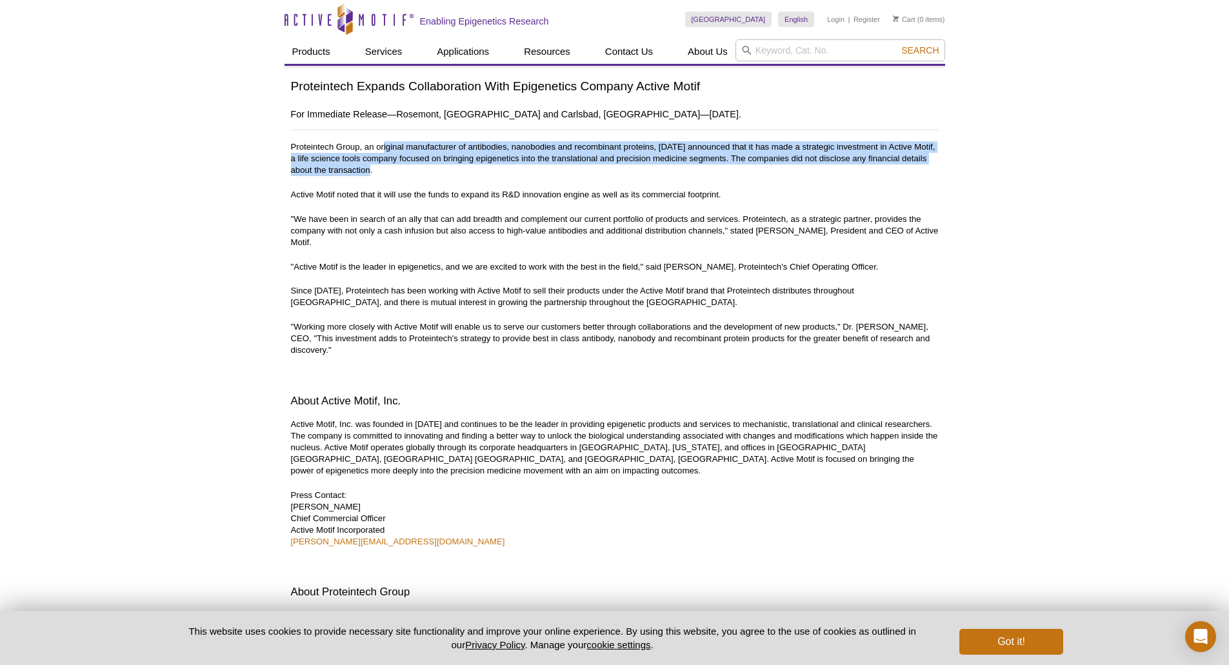
drag, startPoint x: 421, startPoint y: 174, endPoint x: 385, endPoint y: 148, distance: 44.4
click at [385, 148] on p "Proteintech Group, an original manufacturer of antibodies, nanobodies and recom…" at bounding box center [615, 158] width 648 height 35
click at [387, 148] on p "Proteintech Group, an original manufacturer of antibodies, nanobodies and recom…" at bounding box center [615, 158] width 648 height 35
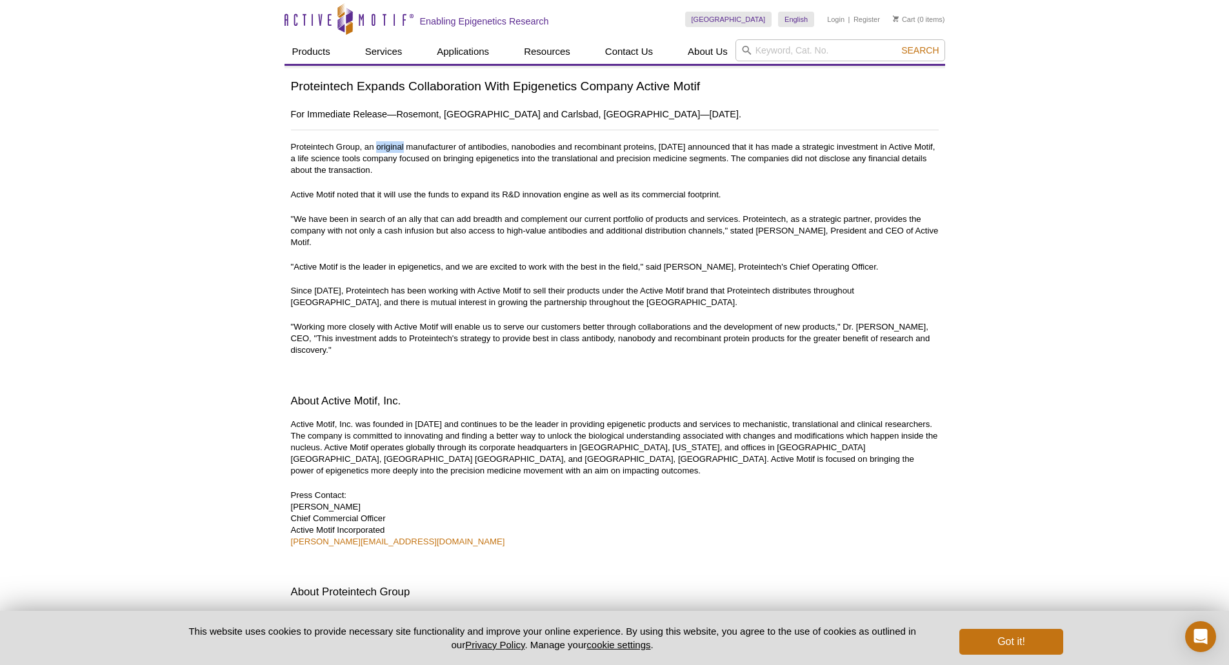
click at [387, 148] on p "Proteintech Group, an original manufacturer of antibodies, nanobodies and recom…" at bounding box center [615, 158] width 648 height 35
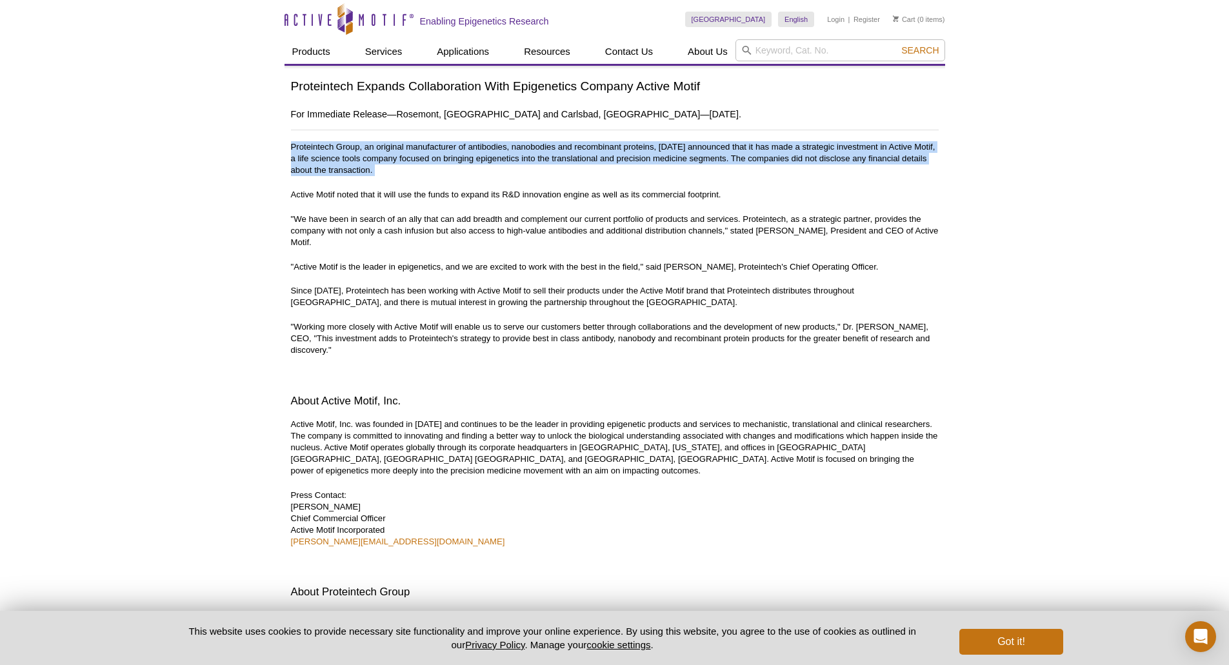
drag, startPoint x: 387, startPoint y: 148, endPoint x: 424, endPoint y: 166, distance: 41.8
click at [424, 166] on p "Proteintech Group, an original manufacturer of antibodies, nanobodies and recom…" at bounding box center [615, 158] width 648 height 35
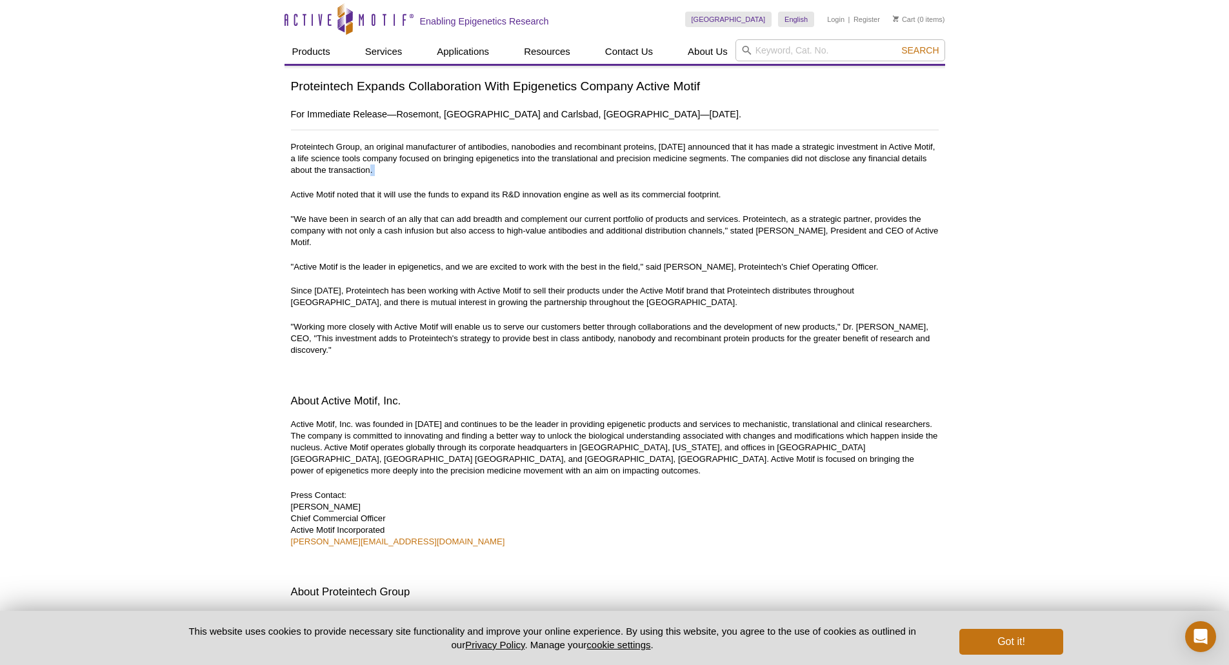
drag, startPoint x: 424, startPoint y: 166, endPoint x: 416, endPoint y: 170, distance: 9.2
click at [416, 170] on p "Proteintech Group, an original manufacturer of antibodies, nanobodies and recom…" at bounding box center [615, 158] width 648 height 35
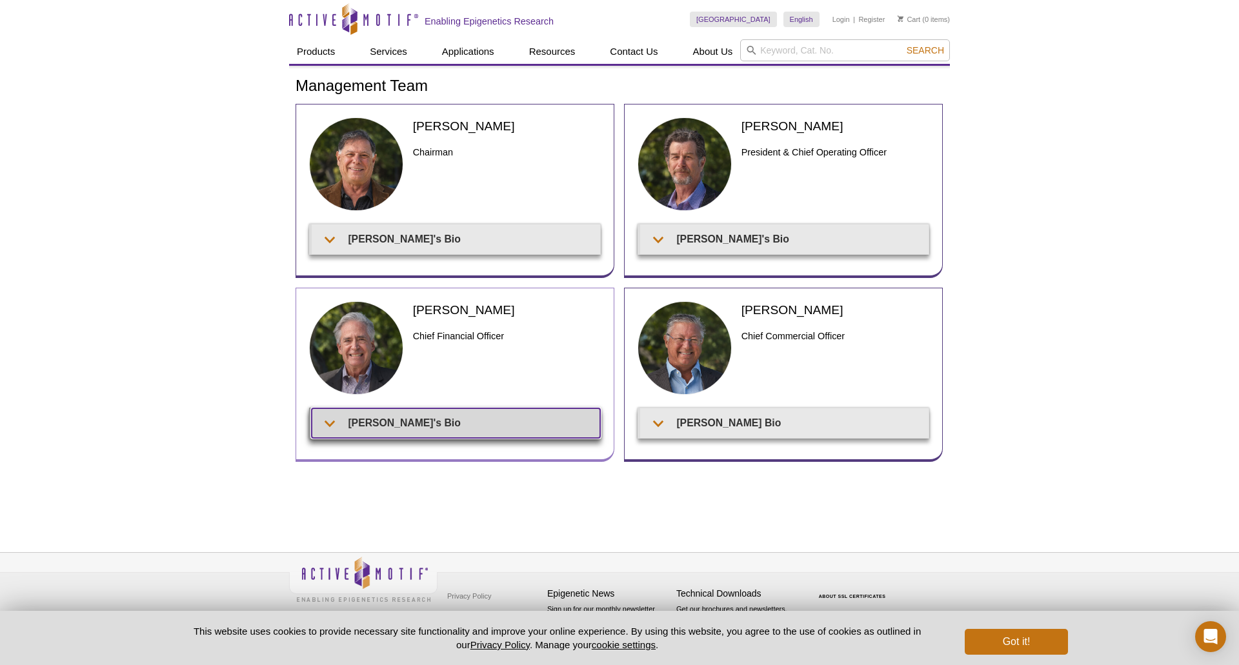
click at [344, 422] on summary "[PERSON_NAME]'s Bio" at bounding box center [456, 422] width 288 height 29
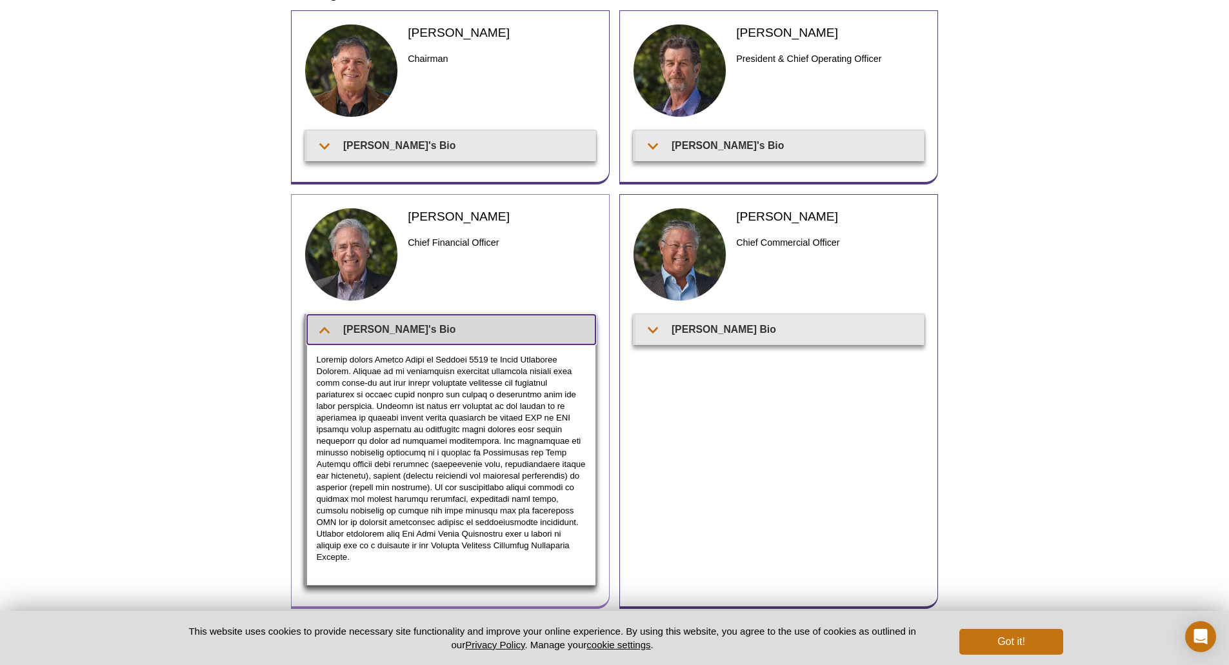
scroll to position [181, 0]
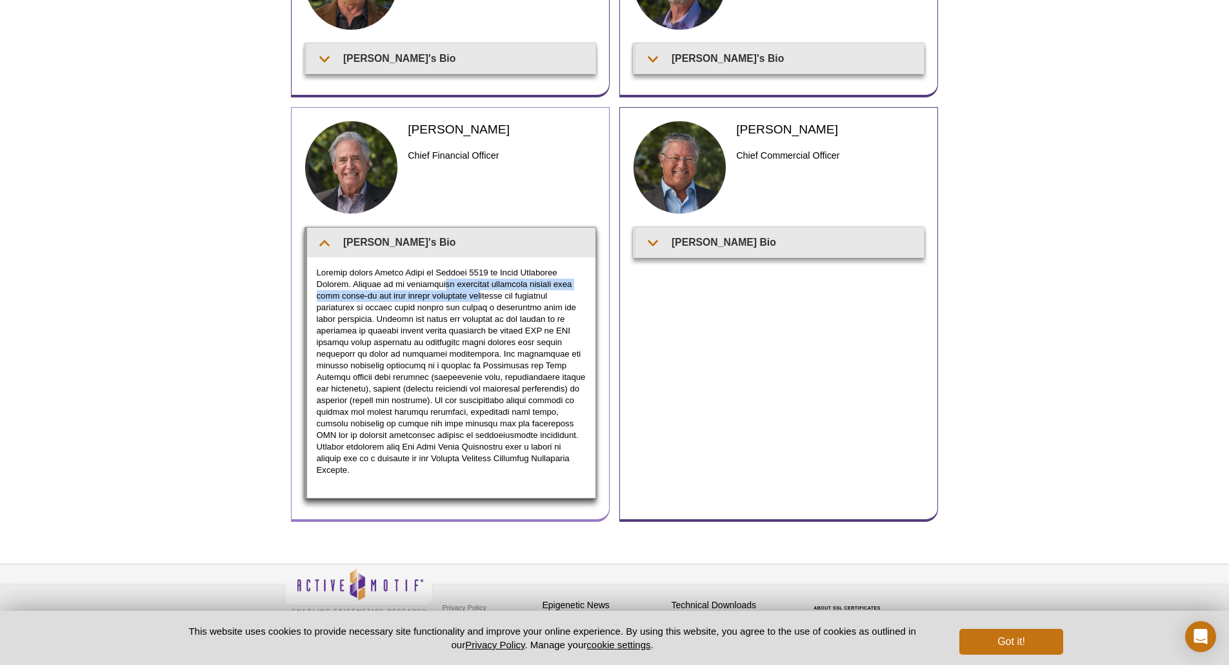
drag, startPoint x: 400, startPoint y: 282, endPoint x: 434, endPoint y: 292, distance: 35.1
click at [434, 292] on p at bounding box center [451, 371] width 269 height 209
drag, startPoint x: 434, startPoint y: 292, endPoint x: 378, endPoint y: 311, distance: 58.6
click at [426, 308] on p at bounding box center [451, 371] width 269 height 209
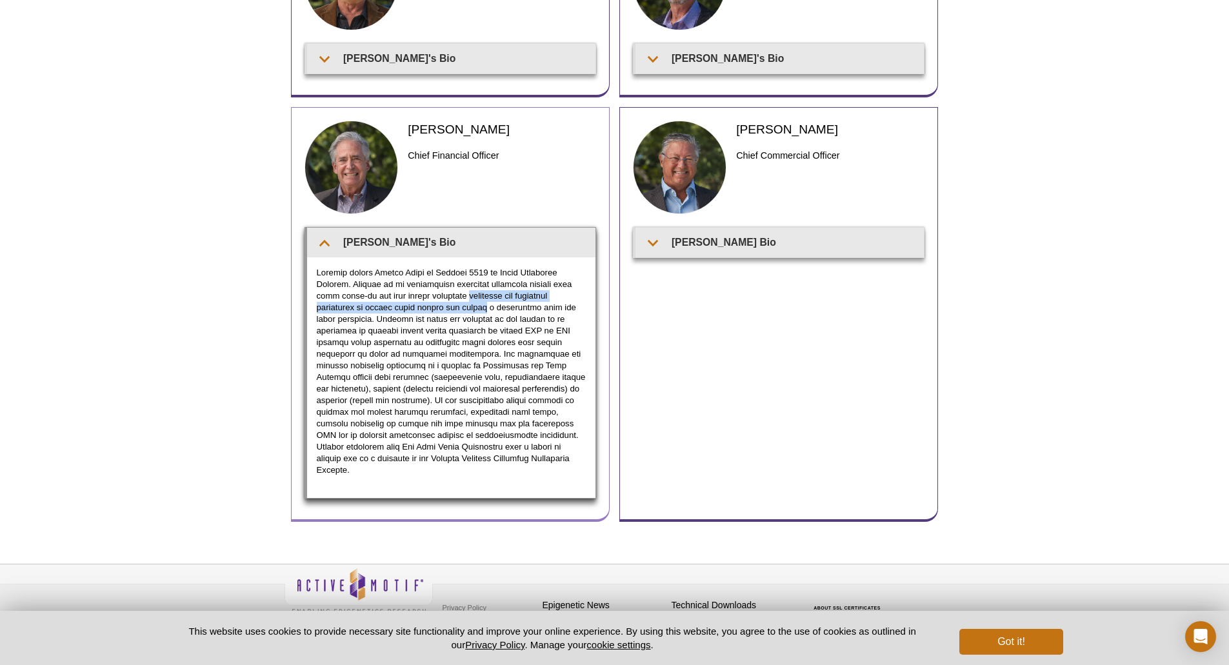
click at [390, 308] on p at bounding box center [451, 371] width 269 height 209
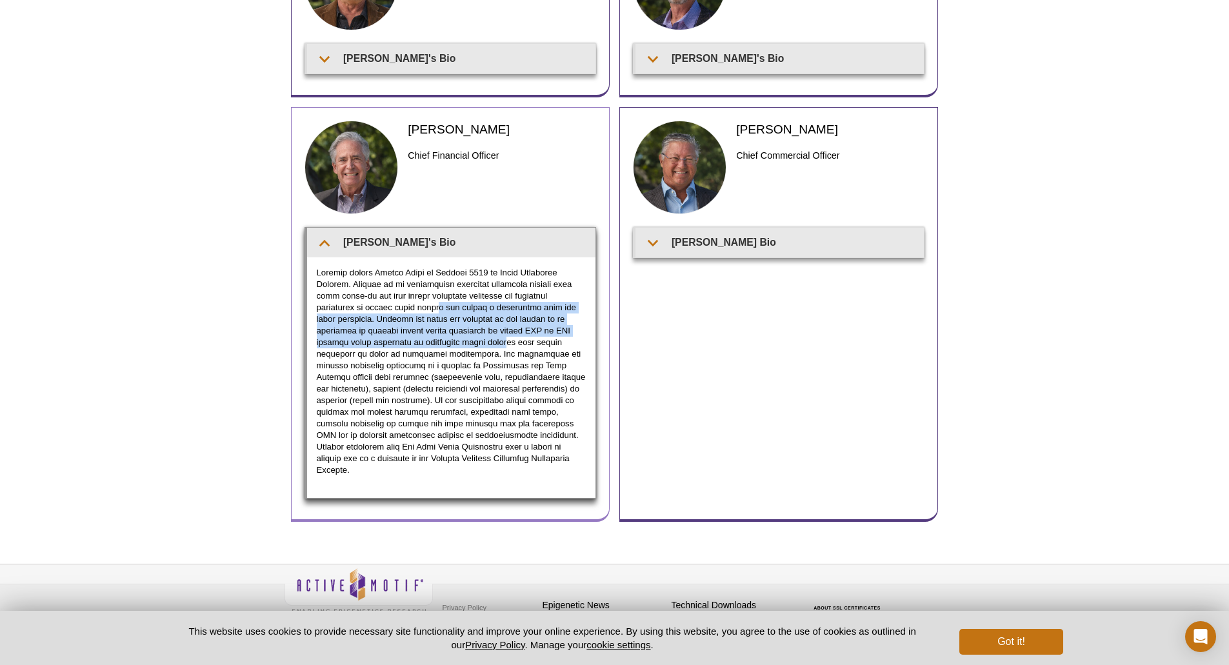
drag, startPoint x: 390, startPoint y: 305, endPoint x: 450, endPoint y: 343, distance: 70.7
click at [450, 343] on p at bounding box center [451, 371] width 269 height 209
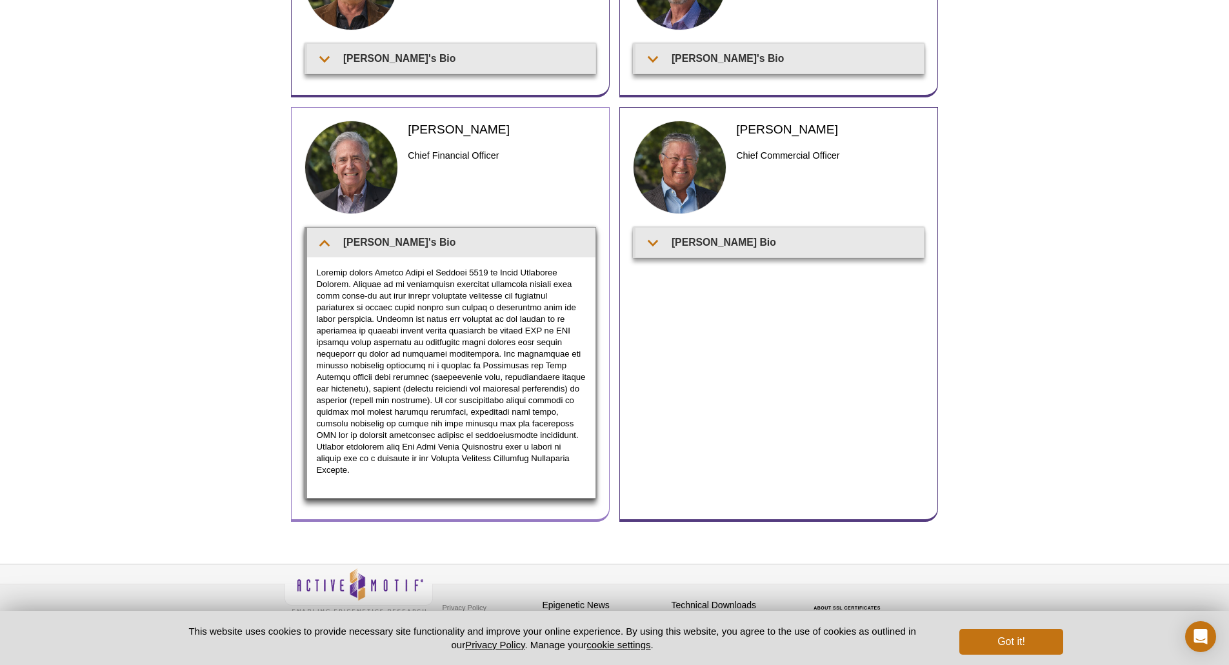
click at [453, 345] on p at bounding box center [451, 371] width 269 height 209
drag, startPoint x: 453, startPoint y: 345, endPoint x: 447, endPoint y: 370, distance: 26.6
click at [447, 370] on p at bounding box center [451, 371] width 269 height 209
click at [430, 380] on p at bounding box center [451, 371] width 269 height 209
click at [430, 377] on p at bounding box center [451, 371] width 269 height 209
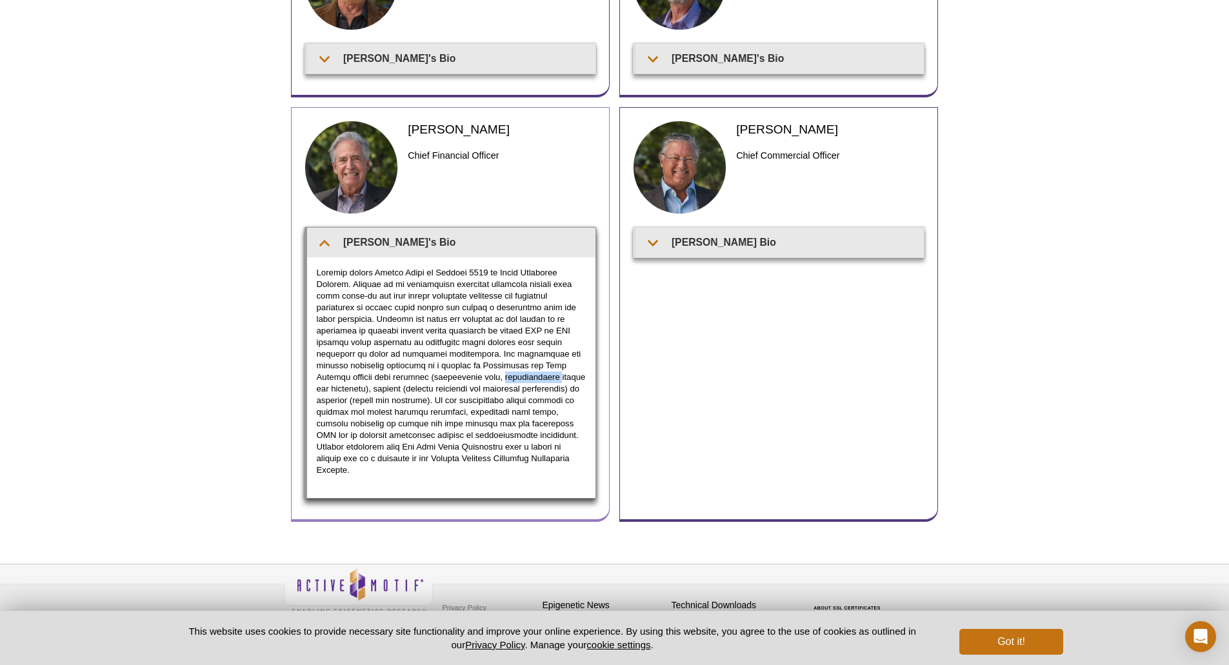
click at [430, 377] on p at bounding box center [451, 371] width 269 height 209
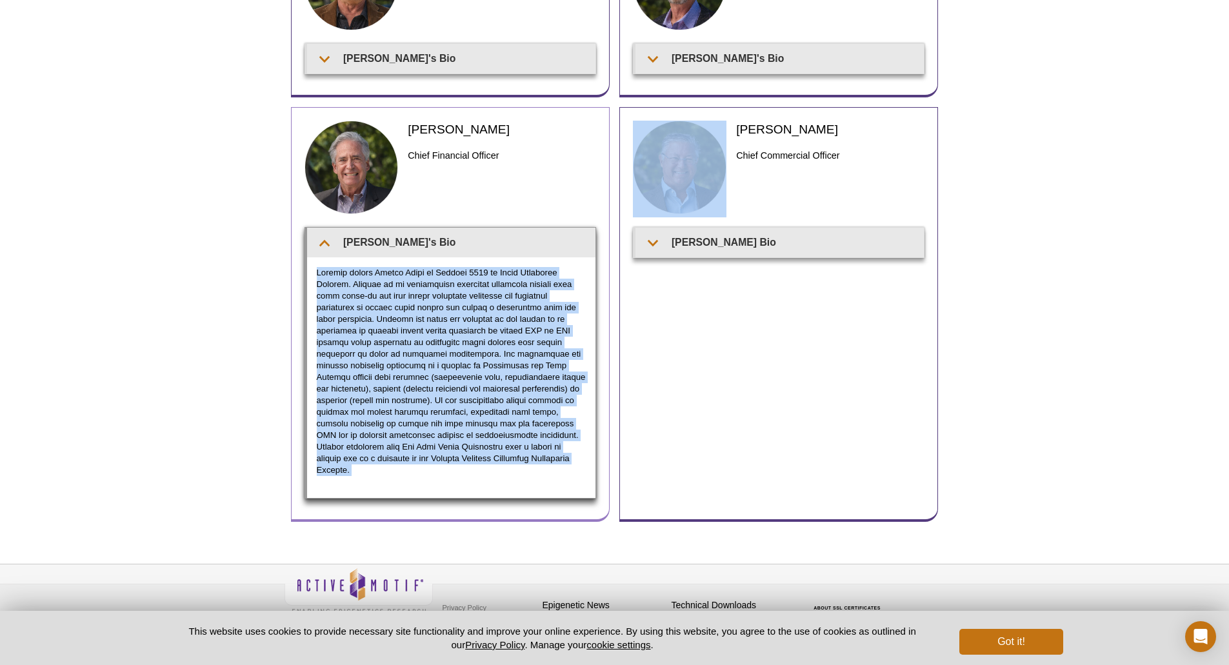
drag, startPoint x: 430, startPoint y: 377, endPoint x: 387, endPoint y: 378, distance: 43.2
click at [383, 377] on p at bounding box center [451, 371] width 269 height 209
click at [392, 377] on p at bounding box center [451, 371] width 269 height 209
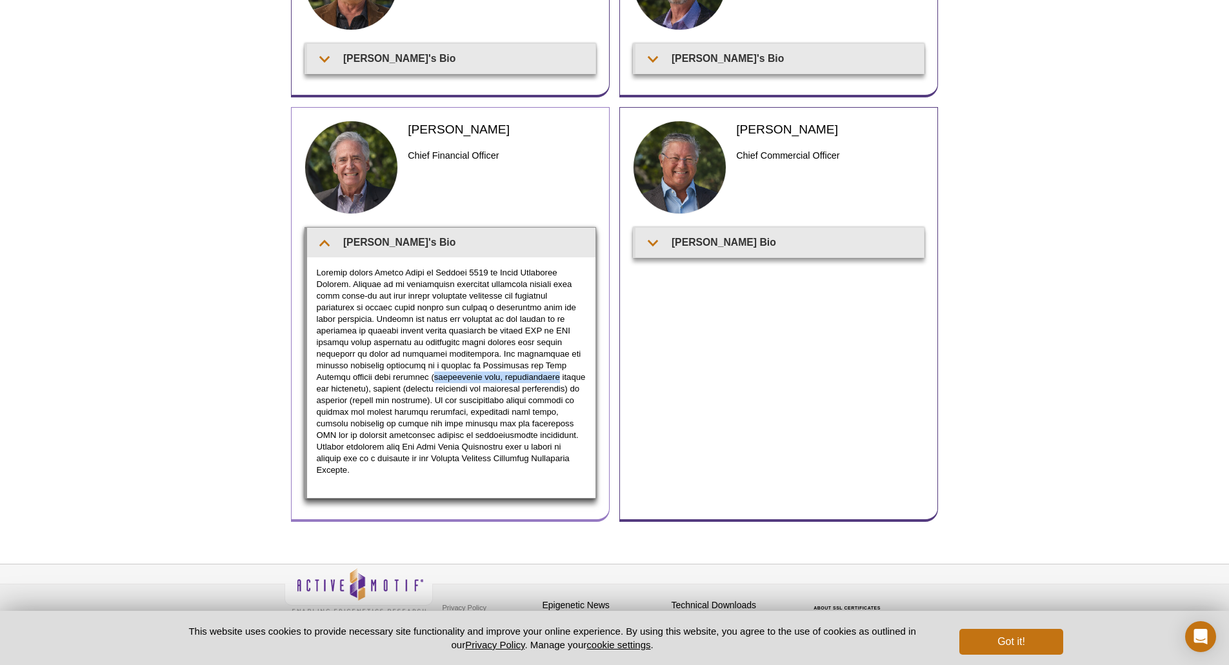
drag, startPoint x: 392, startPoint y: 377, endPoint x: 446, endPoint y: 382, distance: 54.4
click at [446, 382] on p at bounding box center [451, 371] width 269 height 209
drag, startPoint x: 446, startPoint y: 382, endPoint x: 446, endPoint y: 395, distance: 12.9
click at [446, 395] on p at bounding box center [451, 371] width 269 height 209
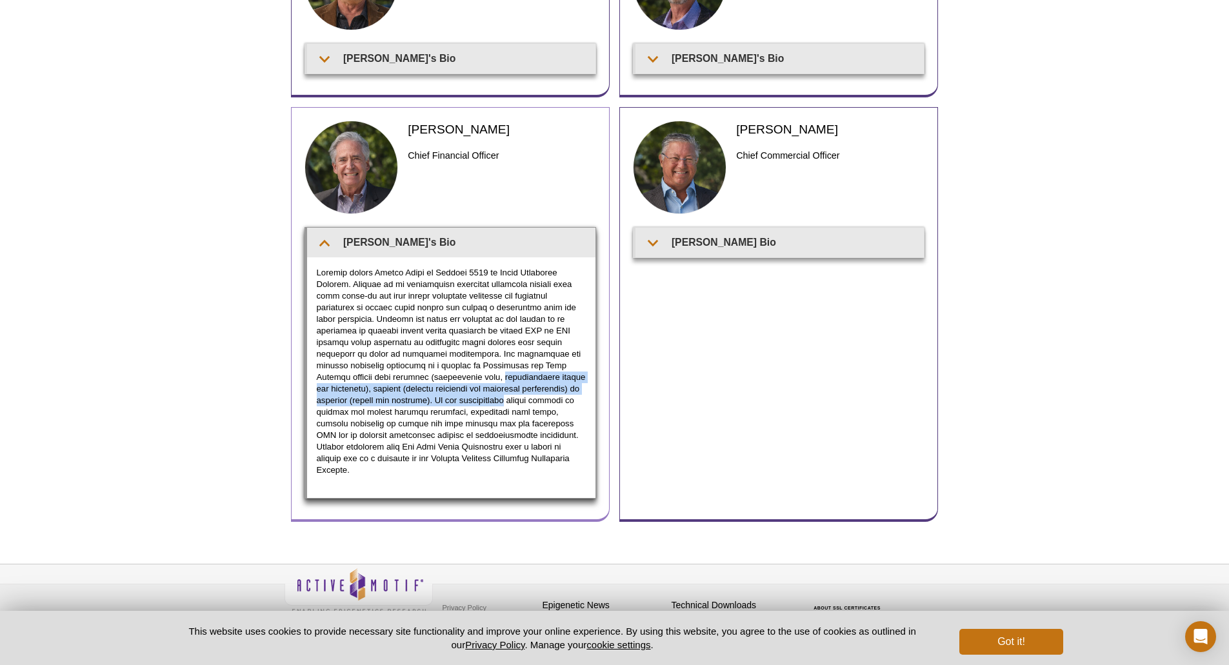
click at [446, 404] on p at bounding box center [451, 371] width 269 height 209
drag, startPoint x: 446, startPoint y: 404, endPoint x: 430, endPoint y: 397, distance: 17.0
click at [430, 397] on p at bounding box center [451, 371] width 269 height 209
click at [410, 407] on p at bounding box center [451, 371] width 269 height 209
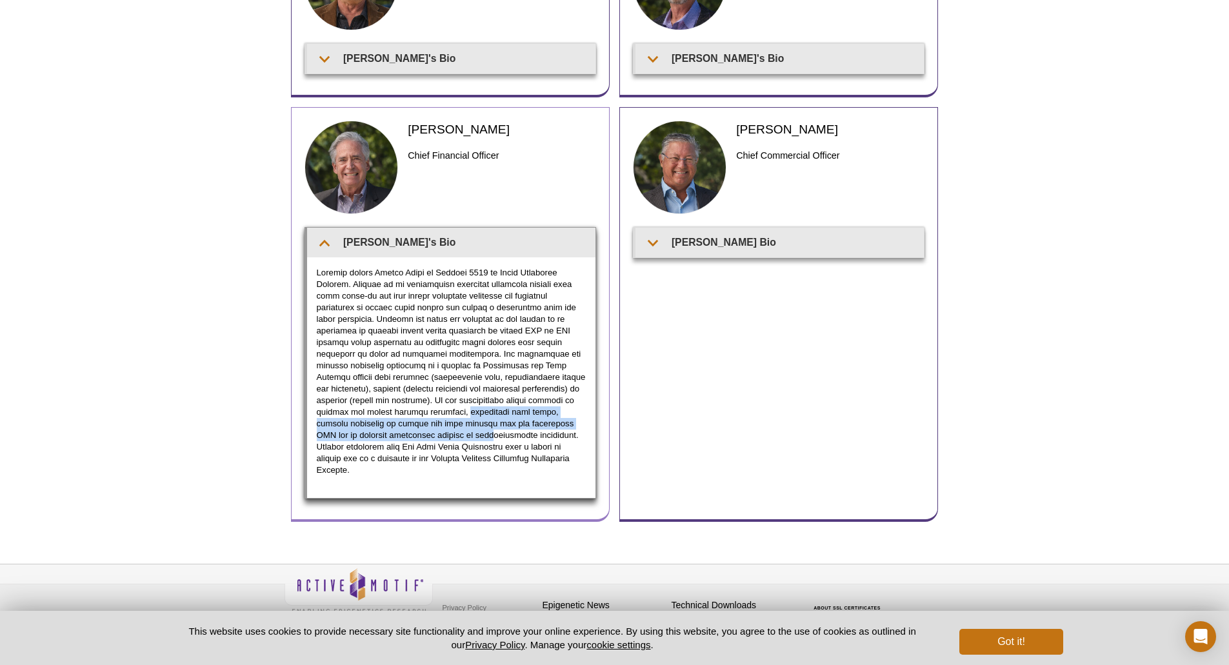
drag, startPoint x: 410, startPoint y: 407, endPoint x: 422, endPoint y: 434, distance: 28.9
click at [419, 435] on p at bounding box center [451, 371] width 269 height 209
click at [447, 408] on p at bounding box center [451, 371] width 269 height 209
click at [446, 407] on p at bounding box center [451, 371] width 269 height 209
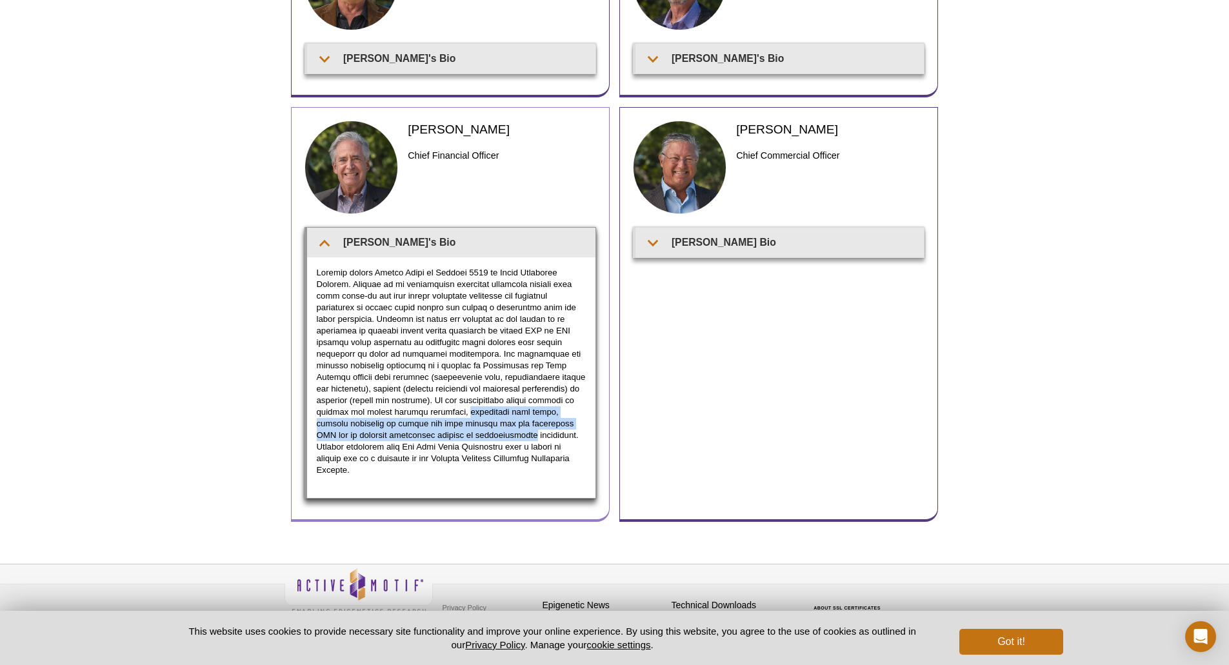
drag, startPoint x: 446, startPoint y: 407, endPoint x: 441, endPoint y: 434, distance: 27.5
click at [439, 435] on p at bounding box center [451, 371] width 269 height 209
click at [441, 434] on p at bounding box center [451, 371] width 269 height 209
